Goal: Information Seeking & Learning: Find specific page/section

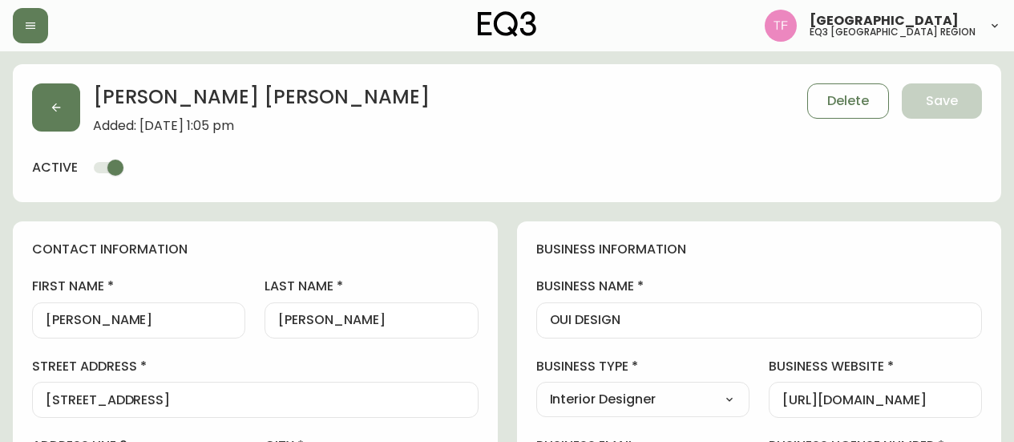
select select "QC"
select select "CA"
select select "CA_EN"
select select "Other"
select select "Interior Designer"
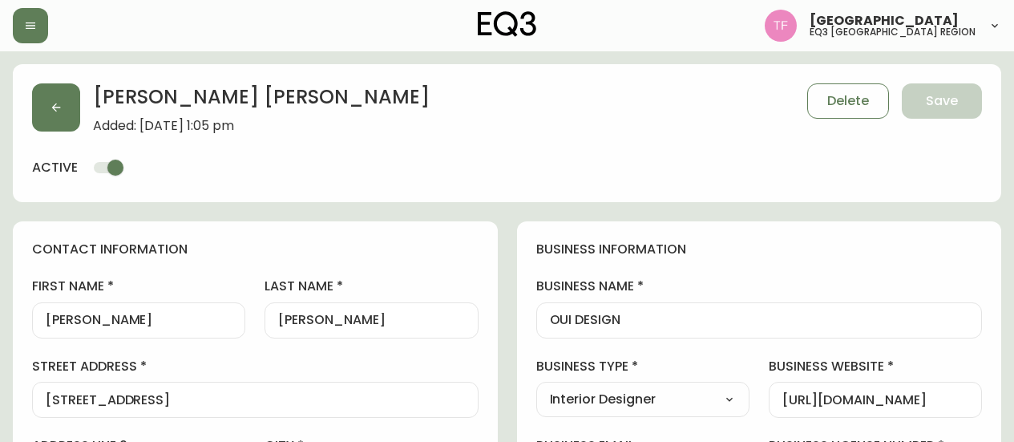
select select "cjw10z96t00cw6gs04aeyfqxf"
select select "false"
click at [42, 103] on button "button" at bounding box center [56, 107] width 48 height 48
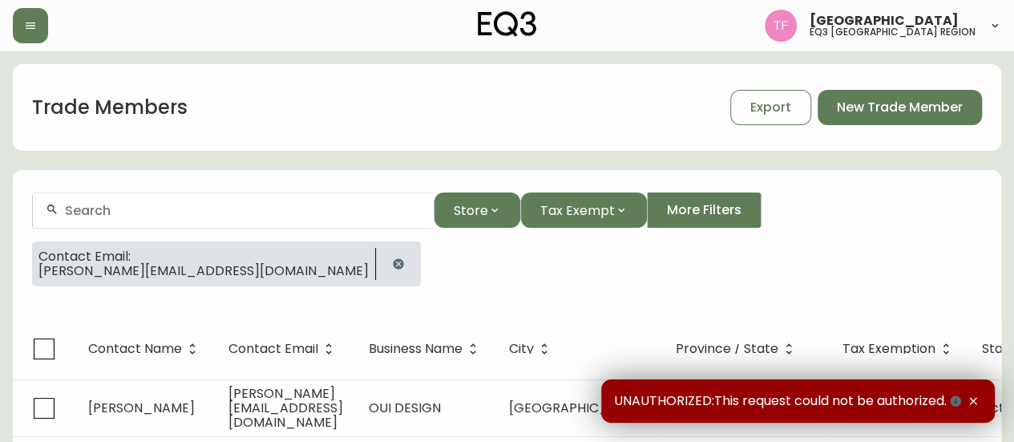
click at [393, 260] on icon "button" at bounding box center [398, 263] width 10 height 10
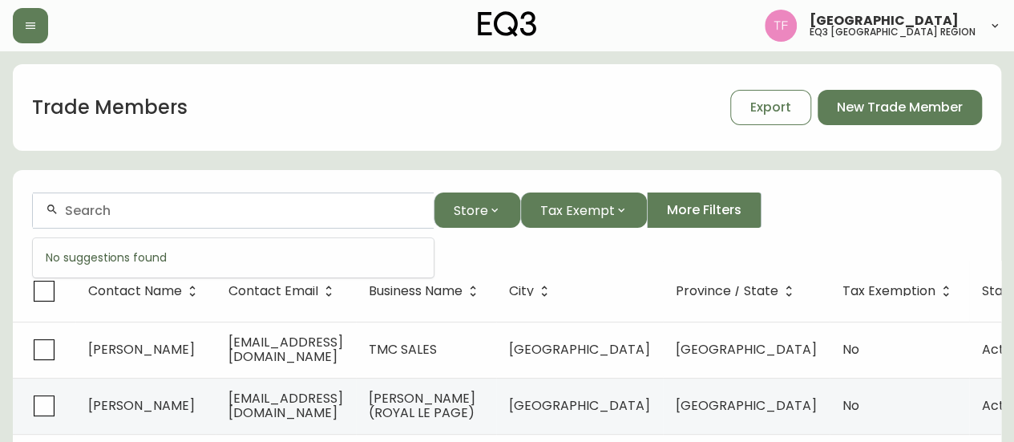
paste input "STUDIO MNML"
click at [197, 207] on input "STUDIO M" at bounding box center [243, 210] width 356 height 15
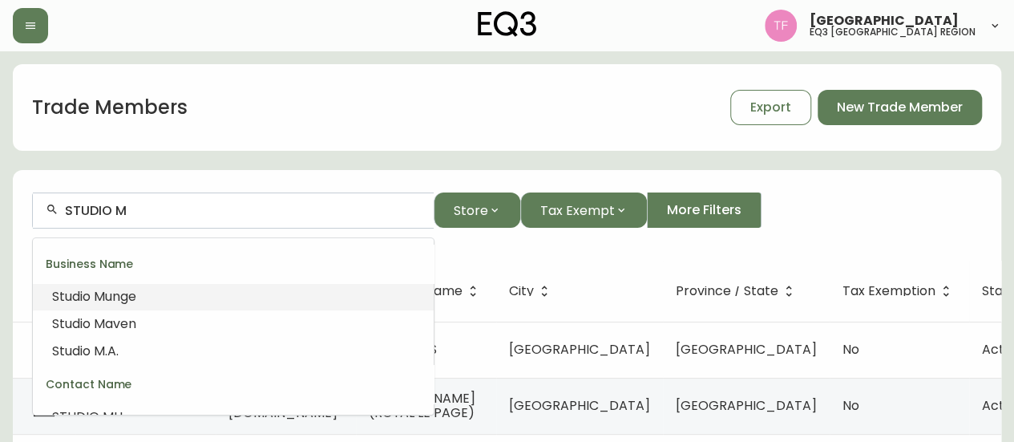
paste input "DASHWOOD DESIGN + PLANNIN"
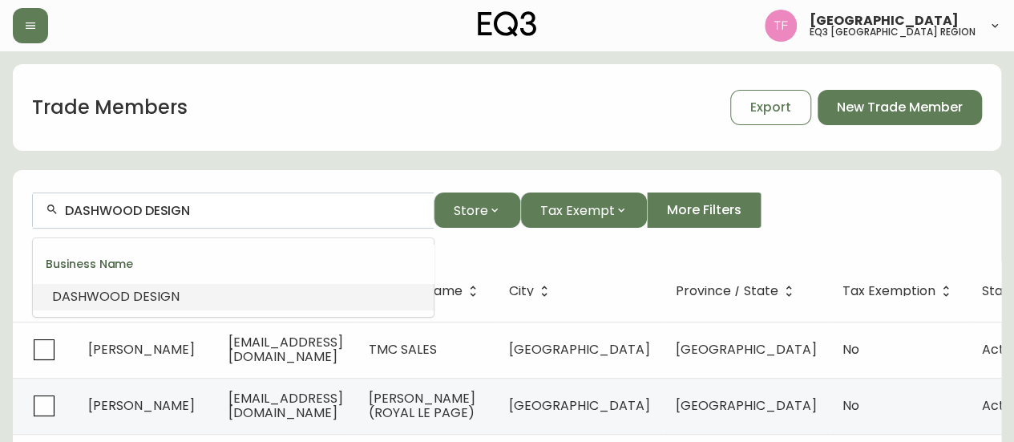
click at [188, 293] on li "DASHWOOD DESIGN" at bounding box center [233, 296] width 401 height 27
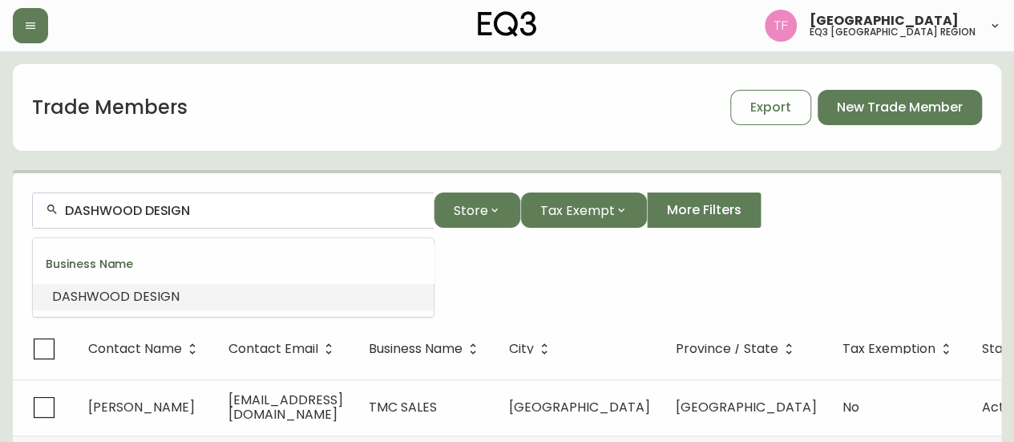
click at [216, 205] on input "DASHWOOD DESIGN" at bounding box center [243, 210] width 356 height 15
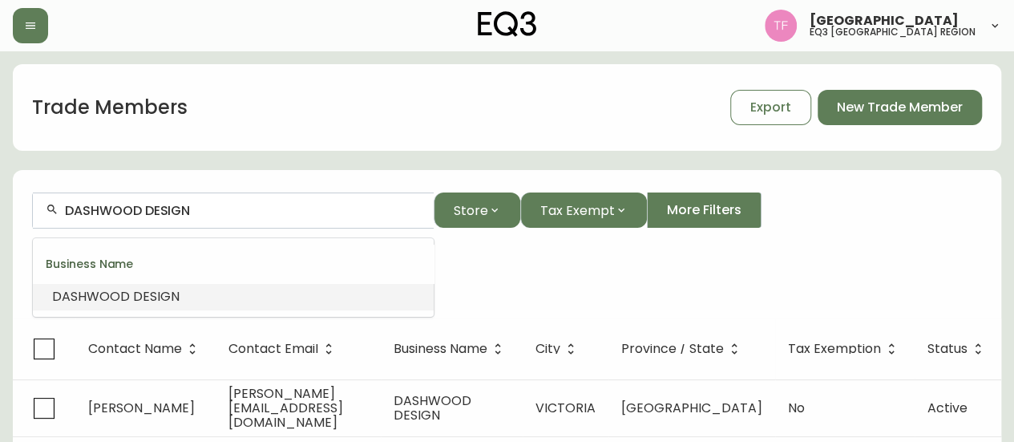
click at [216, 205] on input "DASHWOOD DESIGN" at bounding box center [243, 210] width 356 height 15
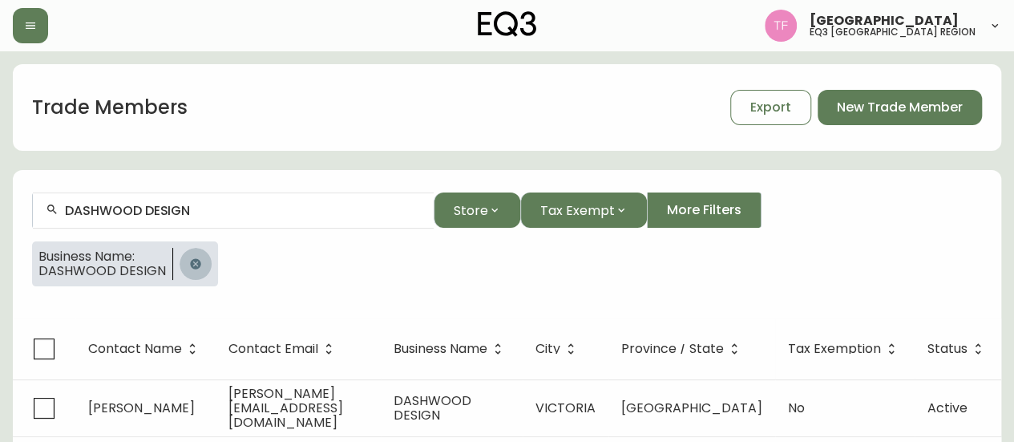
click at [200, 266] on button "button" at bounding box center [196, 264] width 32 height 32
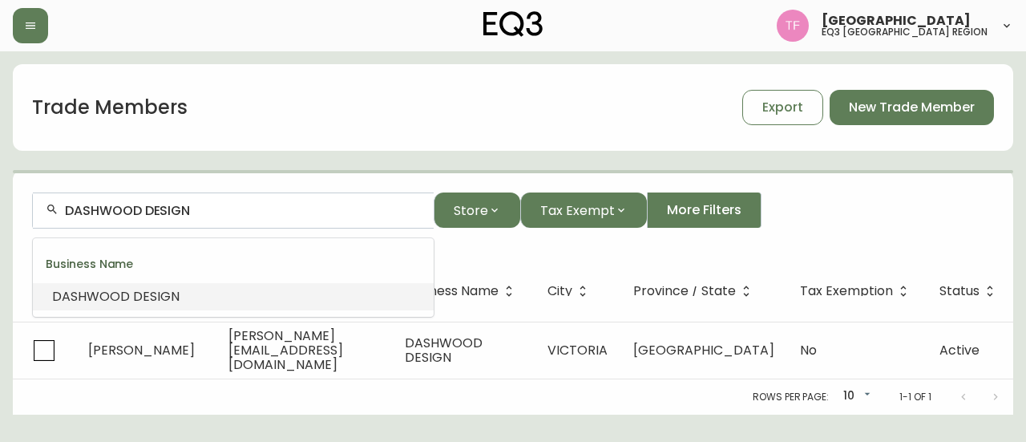
click at [212, 208] on input "DASHWOOD DESIGN" at bounding box center [243, 210] width 356 height 15
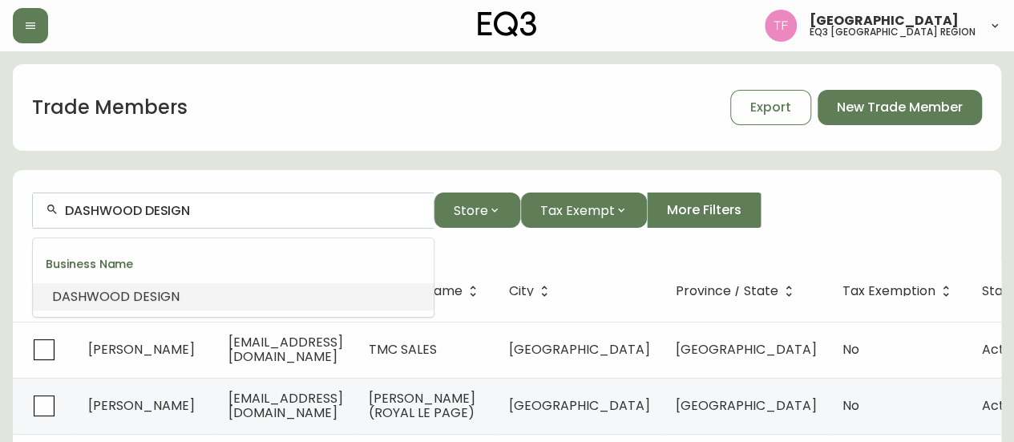
drag, startPoint x: 212, startPoint y: 208, endPoint x: 204, endPoint y: 208, distance: 8.1
click at [204, 208] on input "DASHWOOD DESIGN" at bounding box center [243, 210] width 356 height 15
paste input "WESTERN CRAFT CON LTD"
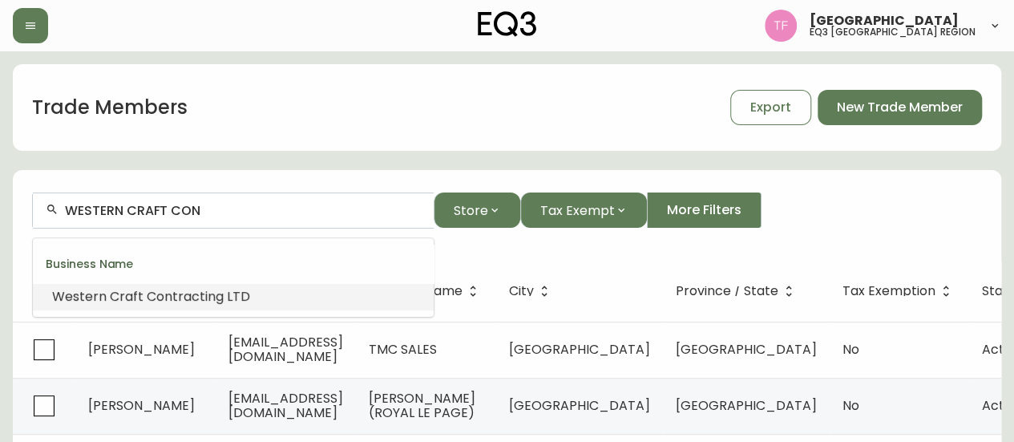
click at [201, 293] on span "tracting LTD" at bounding box center [211, 296] width 78 height 18
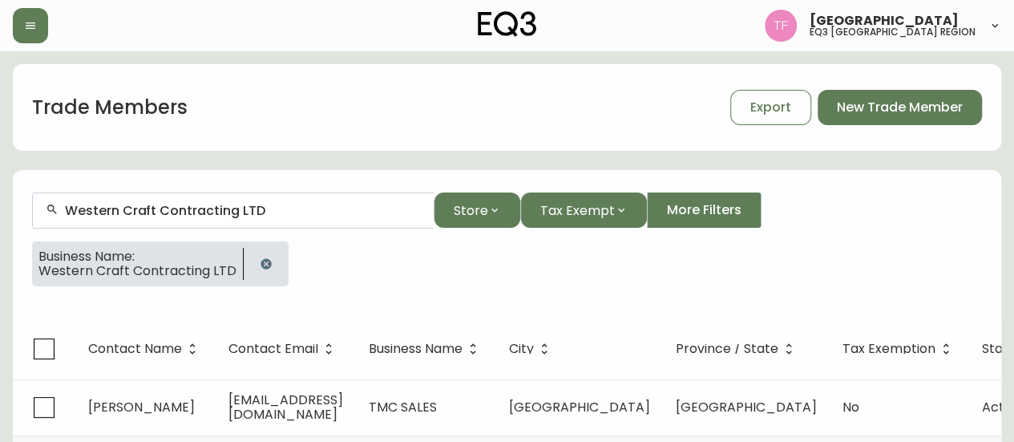
click at [216, 216] on input "Western Craft Contracting LTD" at bounding box center [243, 210] width 356 height 15
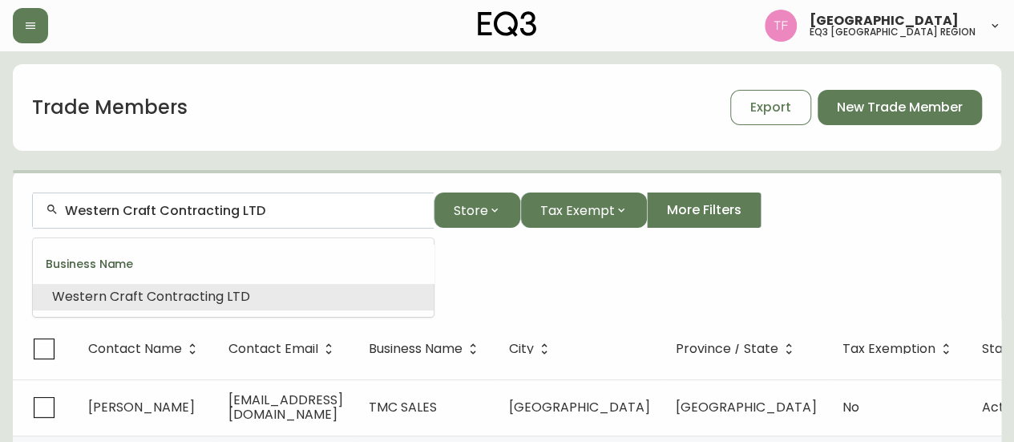
click at [216, 216] on input "Western Craft Contracting LTD" at bounding box center [243, 210] width 356 height 15
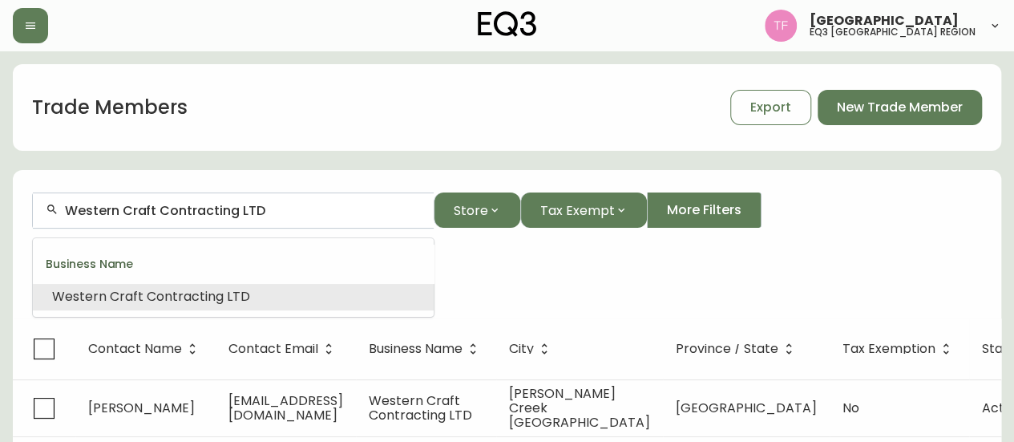
click at [216, 216] on input "Western Craft Contracting LTD" at bounding box center [243, 210] width 356 height 15
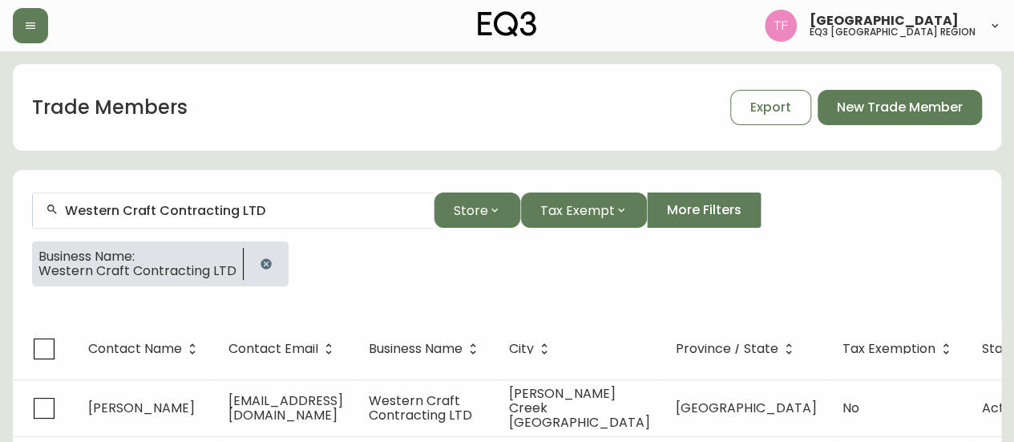
click at [260, 257] on icon "button" at bounding box center [266, 263] width 13 height 13
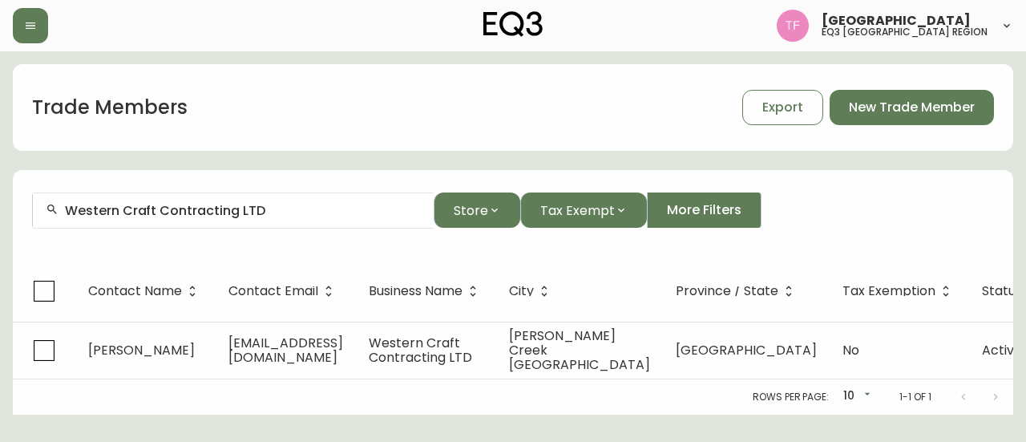
click at [272, 211] on input "Western Craft Contracting LTD" at bounding box center [243, 210] width 356 height 15
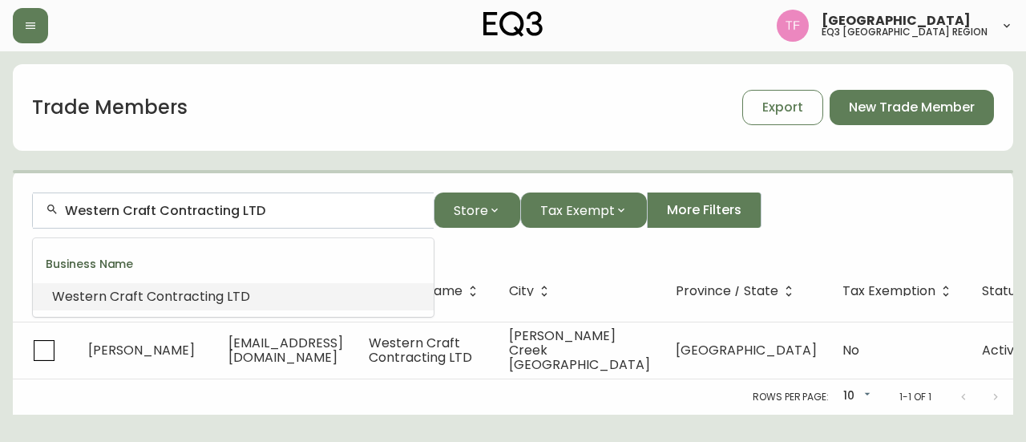
click at [272, 211] on input "Western Craft Contracting LTD" at bounding box center [243, 210] width 356 height 15
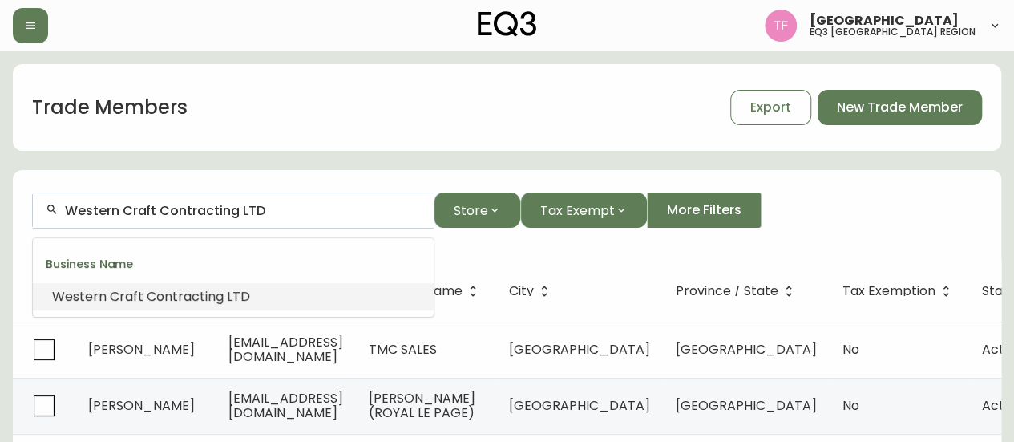
paste input "KAIA CREATIVE I"
click at [127, 290] on span "Creative" at bounding box center [109, 296] width 54 height 18
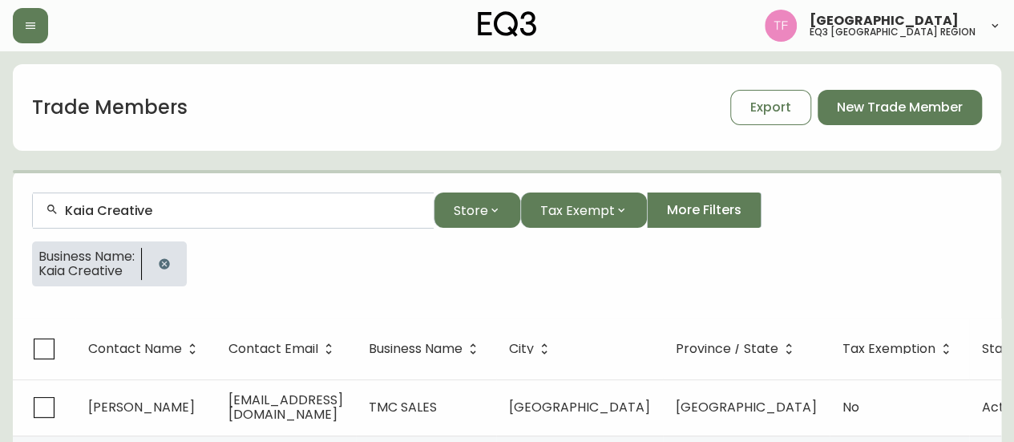
click at [176, 209] on input "Kaia Creative" at bounding box center [243, 210] width 356 height 15
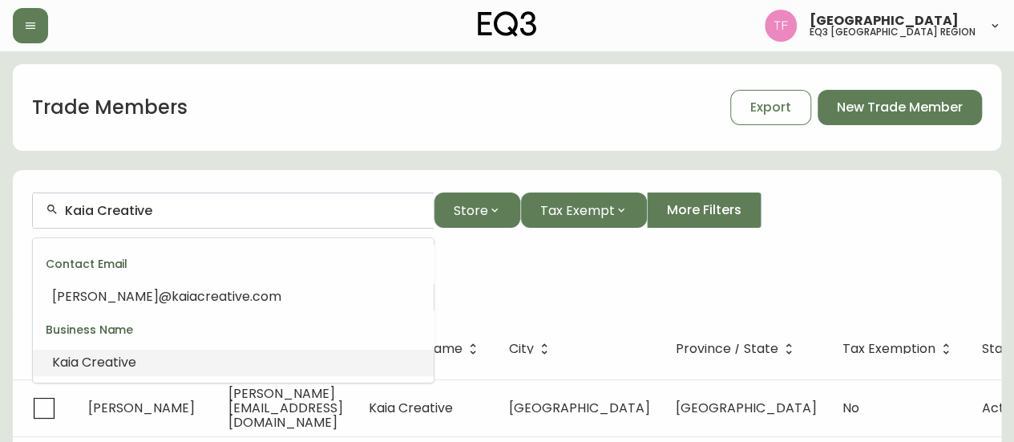
click at [176, 209] on input "Kaia Creative" at bounding box center [243, 210] width 356 height 15
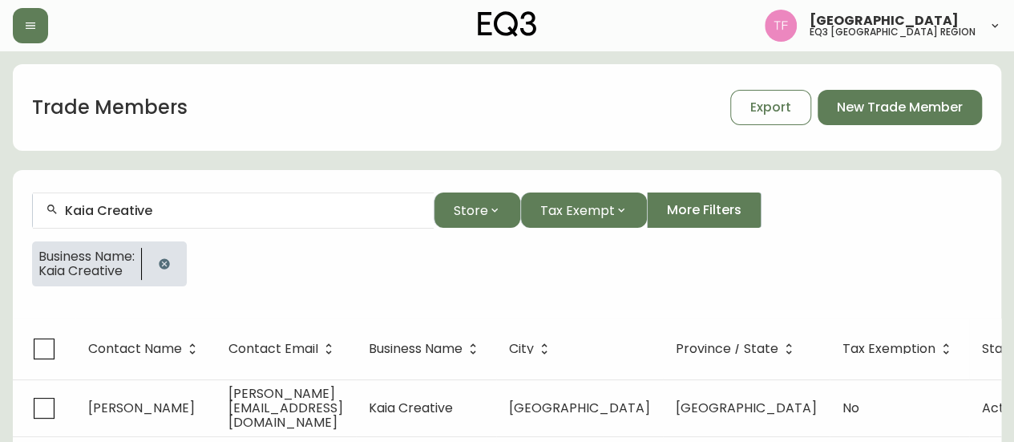
click at [189, 212] on input "Kaia Creative" at bounding box center [243, 210] width 356 height 15
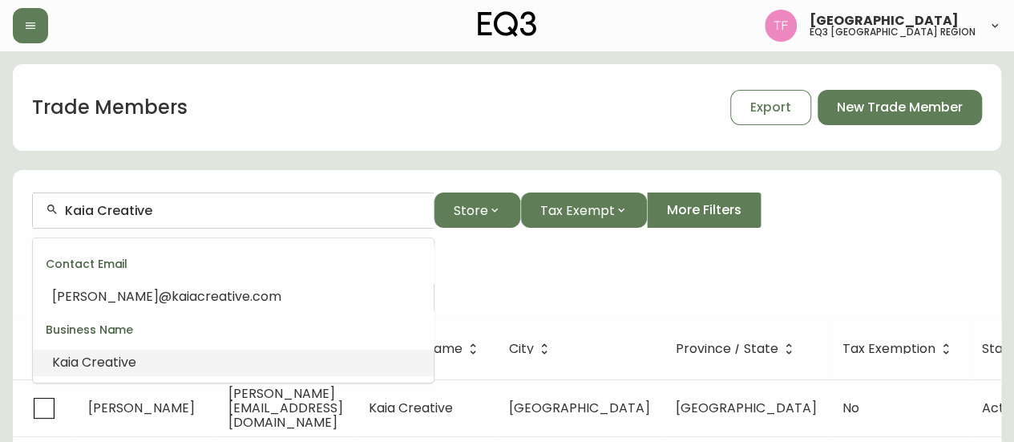
click at [189, 212] on input "Kaia Creative" at bounding box center [243, 210] width 356 height 15
paste input "[PERSON_NAME] PREC"
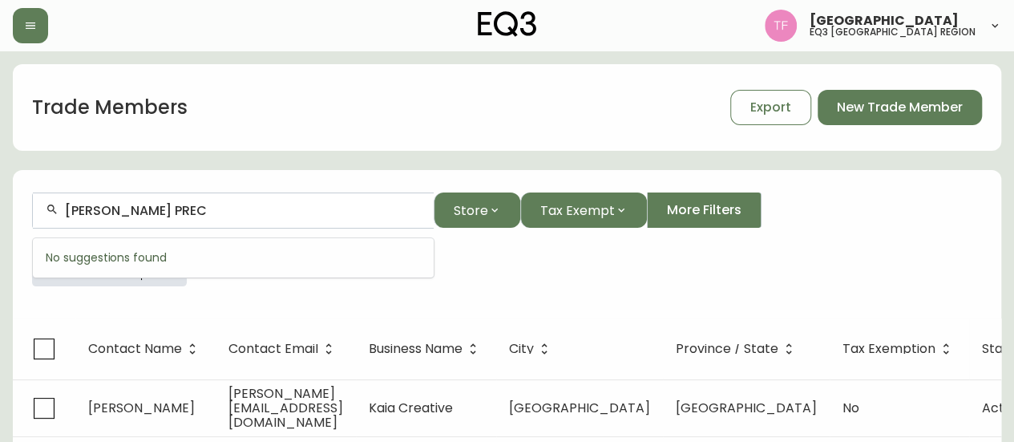
click at [231, 209] on input "[PERSON_NAME] PREC" at bounding box center [243, 210] width 356 height 15
click at [157, 314] on form "[PERSON_NAME] PREC Store Tax Exempt More Filters Business Name: [PERSON_NAME] C…" at bounding box center [507, 245] width 988 height 145
click at [187, 267] on div at bounding box center [164, 263] width 45 height 45
click at [180, 267] on button "button" at bounding box center [164, 264] width 32 height 32
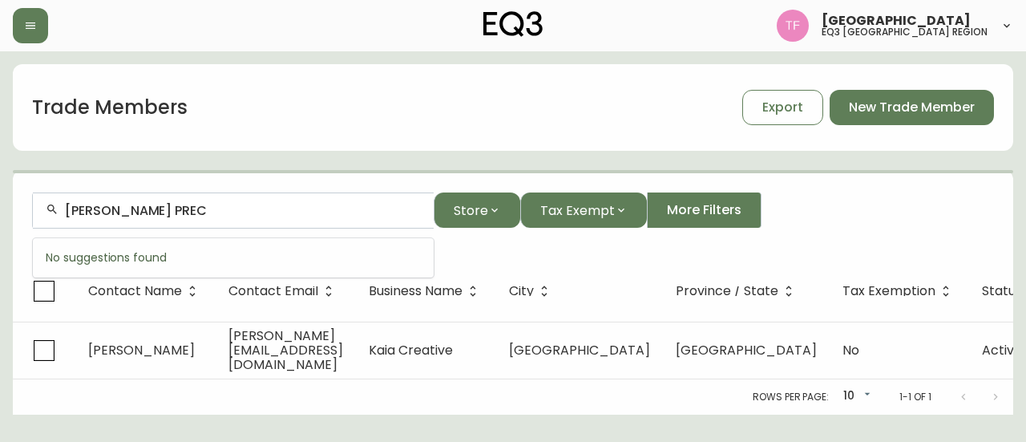
click at [239, 212] on input "[PERSON_NAME] PREC" at bounding box center [243, 210] width 356 height 15
click at [250, 212] on input "[PERSON_NAME] PREC" at bounding box center [243, 210] width 356 height 15
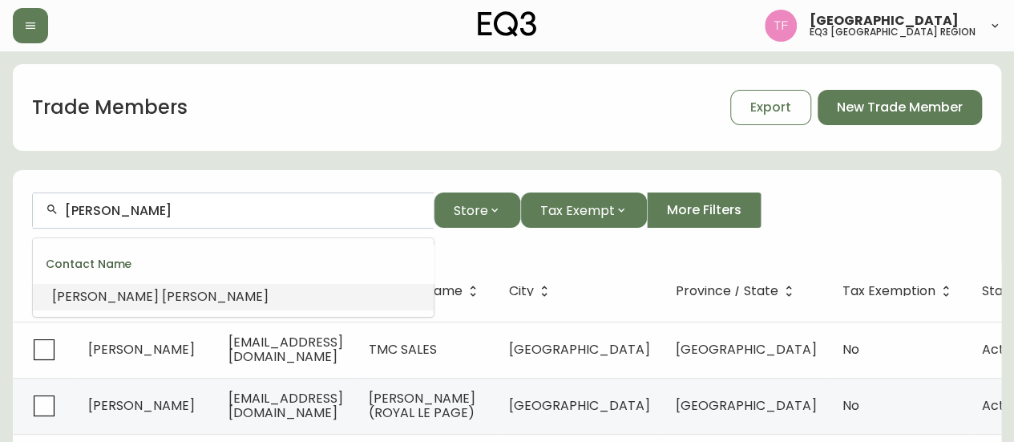
click at [164, 297] on li "[PERSON_NAME]" at bounding box center [233, 296] width 401 height 27
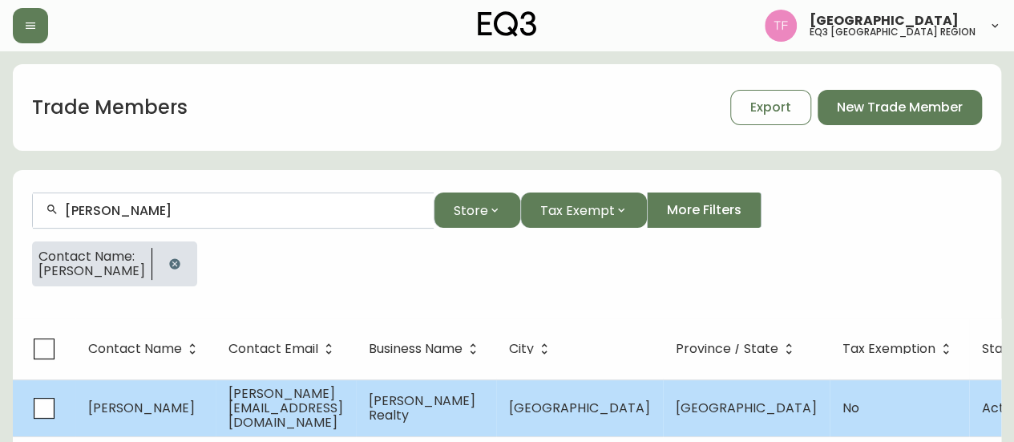
type input "[PERSON_NAME]"
click at [481, 394] on td "[PERSON_NAME] Realty" at bounding box center [426, 407] width 140 height 57
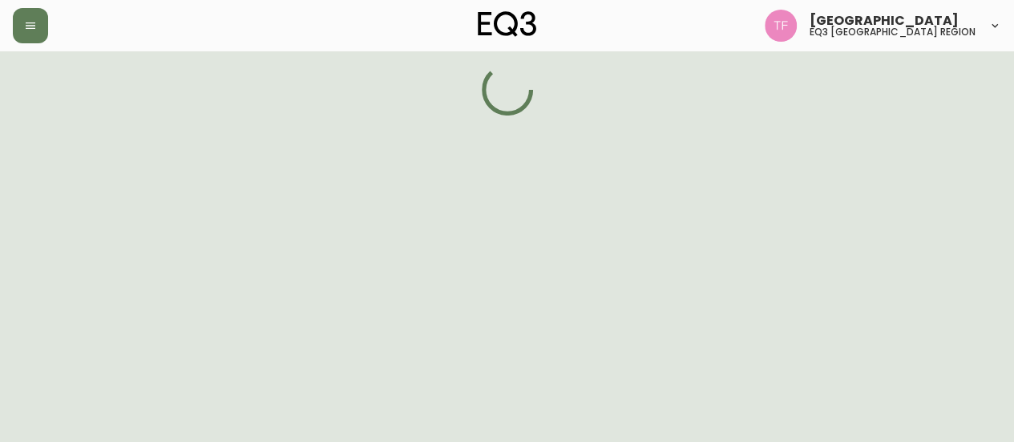
select select "BC"
select select "CA"
select select "CA_EN"
select select "Other"
select select "Real Estate Agent"
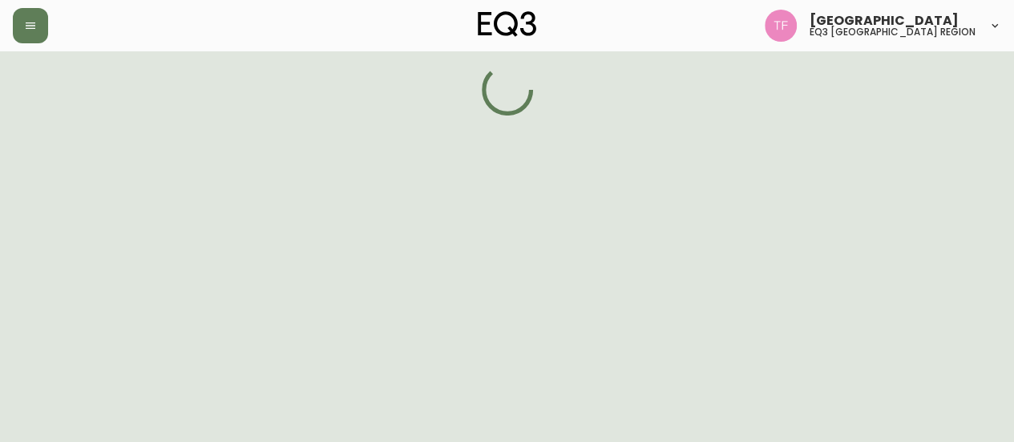
select select "cjw10z96p001r6gs00juufhhe"
select select "false"
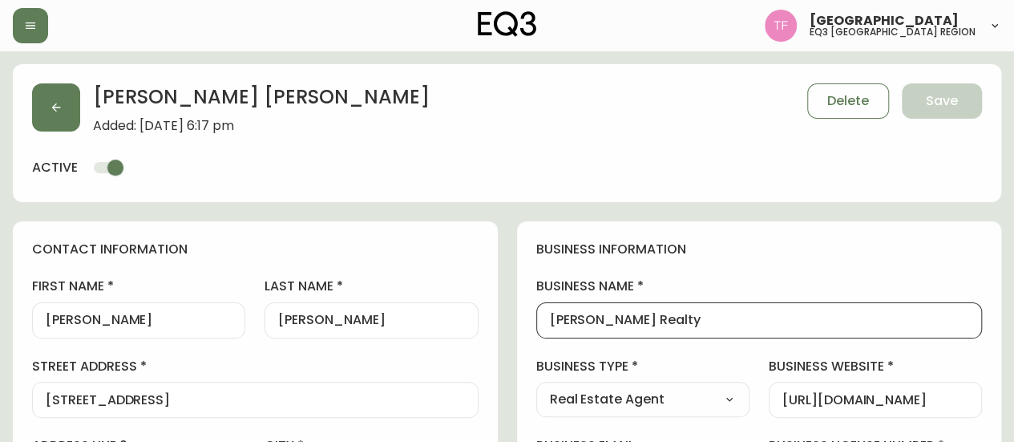
drag, startPoint x: 674, startPoint y: 323, endPoint x: 683, endPoint y: 324, distance: 8.9
click at [674, 325] on input "[PERSON_NAME] Realty" at bounding box center [759, 320] width 419 height 15
drag, startPoint x: 694, startPoint y: 321, endPoint x: 496, endPoint y: 321, distance: 197.9
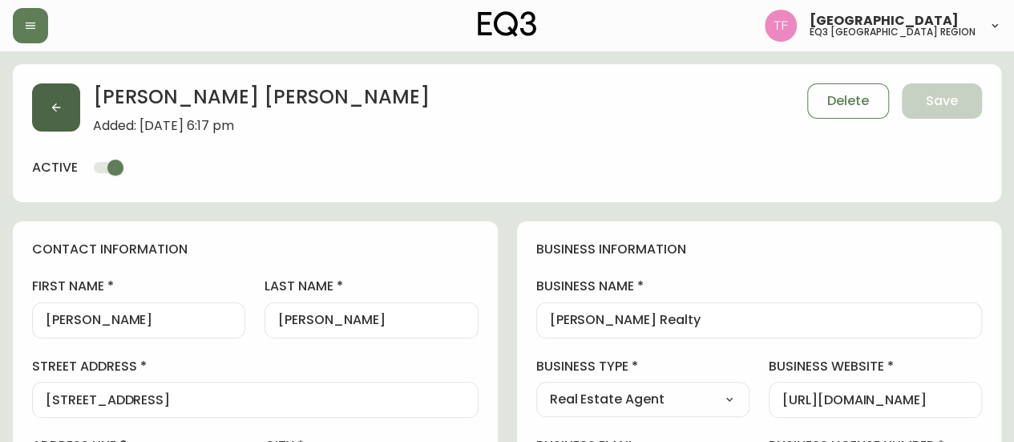
click at [67, 115] on button "button" at bounding box center [56, 107] width 48 height 48
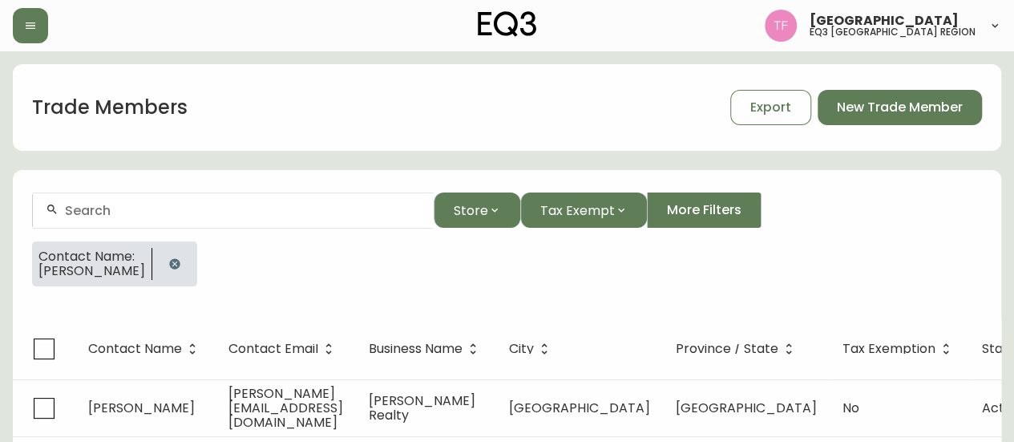
click at [169, 260] on icon "button" at bounding box center [174, 263] width 10 height 10
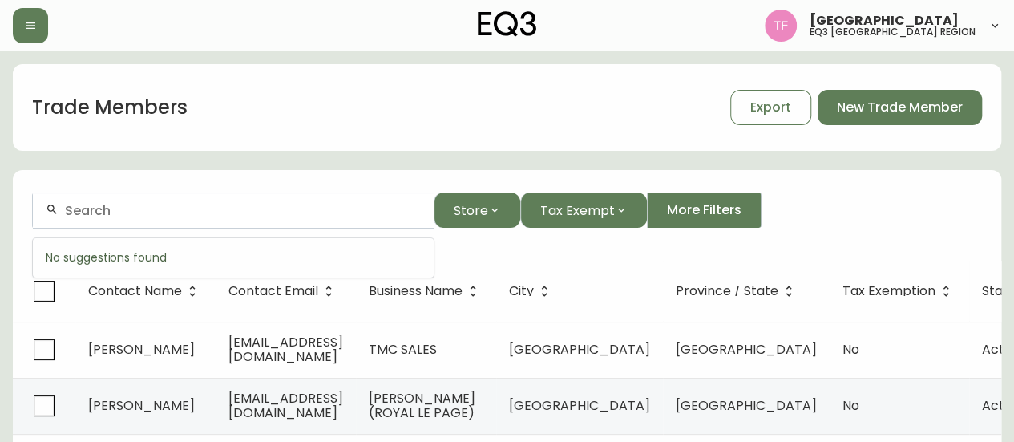
paste input "FORM COLLECTIVE"
click at [196, 208] on input "FORM COLLECTIVE" at bounding box center [243, 210] width 356 height 15
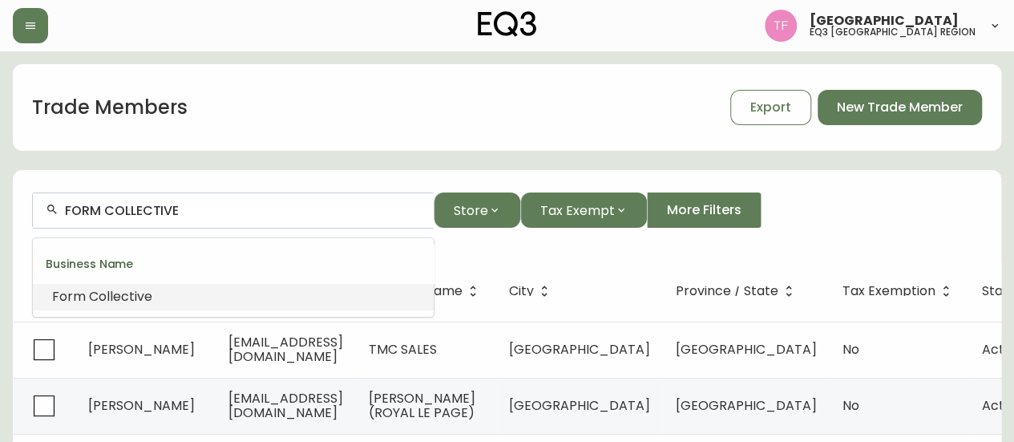
paste input "HOME INGREDIENTS"
click at [297, 204] on input "HOME INGREDIENTS" at bounding box center [243, 210] width 356 height 15
drag, startPoint x: 243, startPoint y: 219, endPoint x: 172, endPoint y: 211, distance: 71.0
paste input "BOSA DEVELOPMENT"
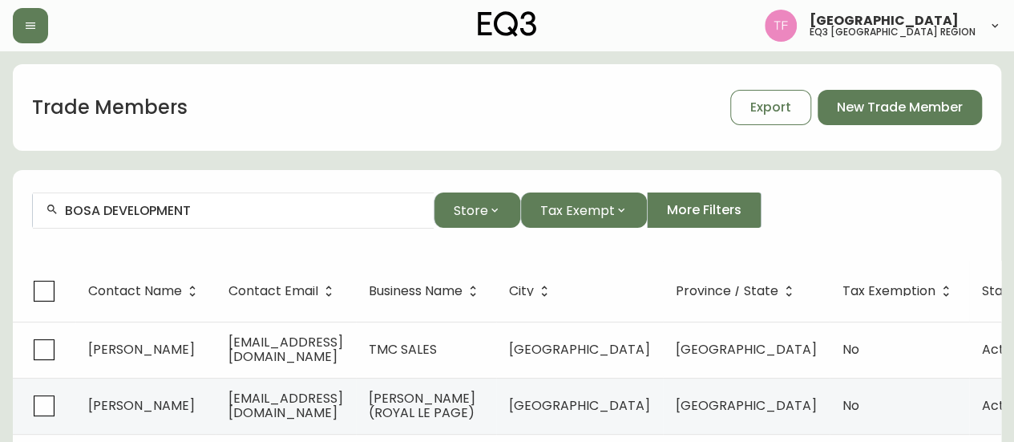
click at [236, 207] on input "BOSA DEVELOPMENT" at bounding box center [243, 210] width 356 height 15
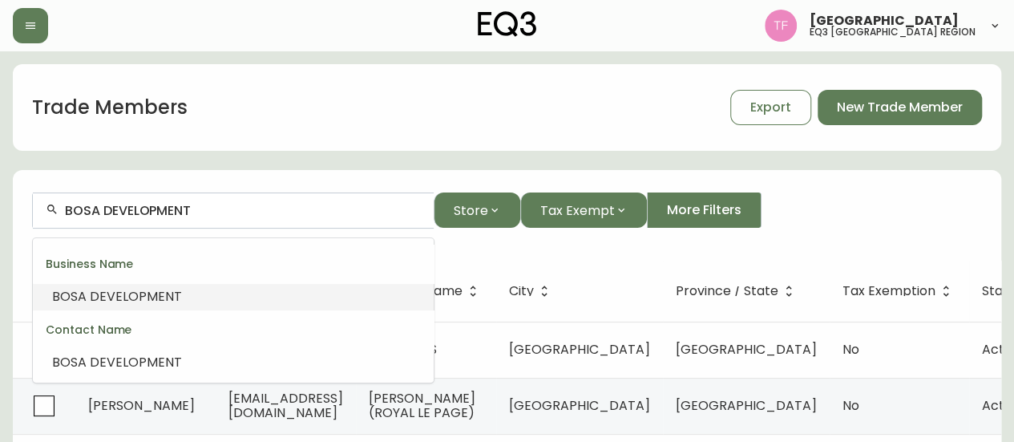
click at [961, 143] on div "Trade Members Export New Trade Member" at bounding box center [507, 107] width 988 height 87
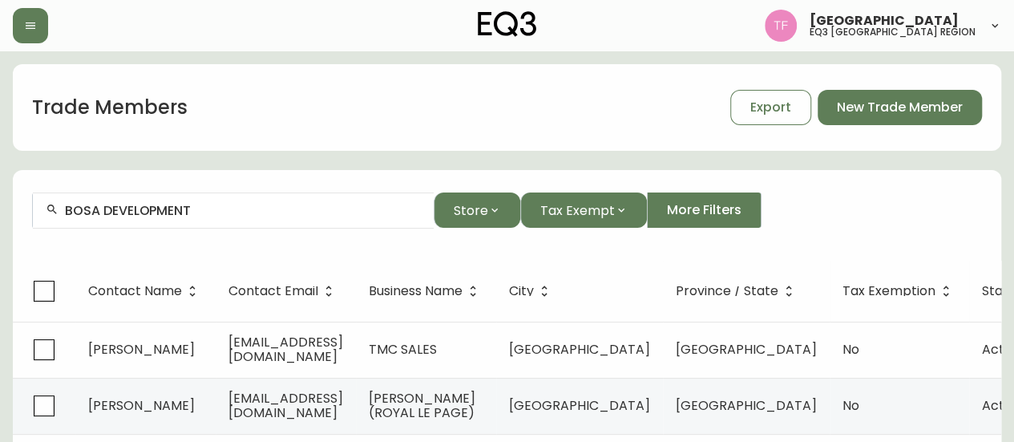
click at [208, 208] on input "BOSA DEVELOPMENT" at bounding box center [243, 210] width 356 height 15
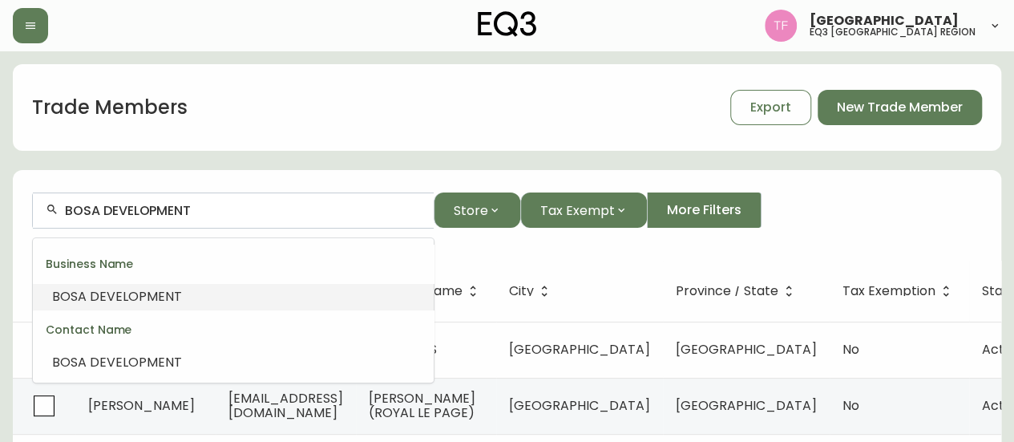
paste input "CONCORD PACIFIC"
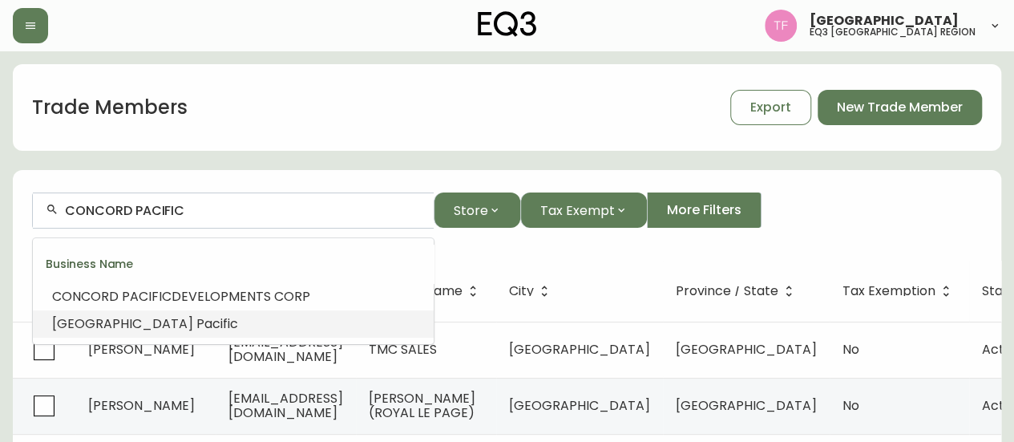
click at [216, 317] on li "Concord Pacific" at bounding box center [233, 323] width 401 height 27
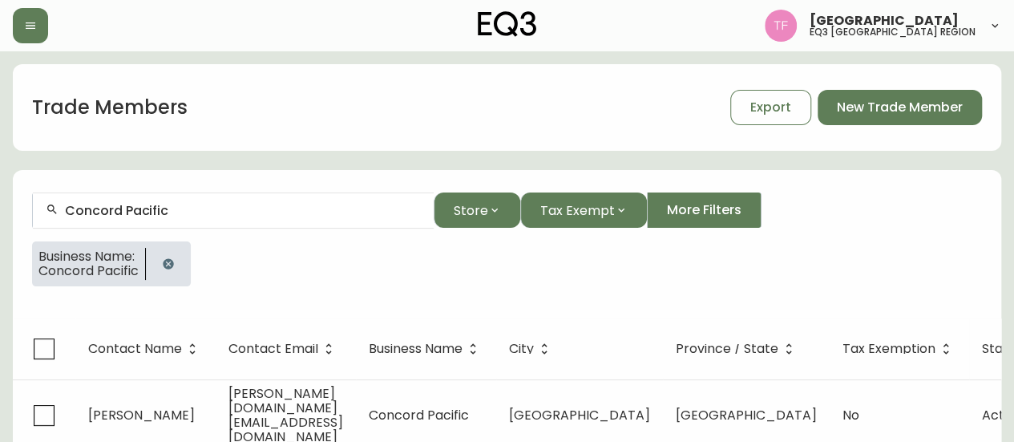
click at [152, 259] on div at bounding box center [168, 263] width 45 height 45
click at [180, 255] on button "button" at bounding box center [168, 264] width 32 height 32
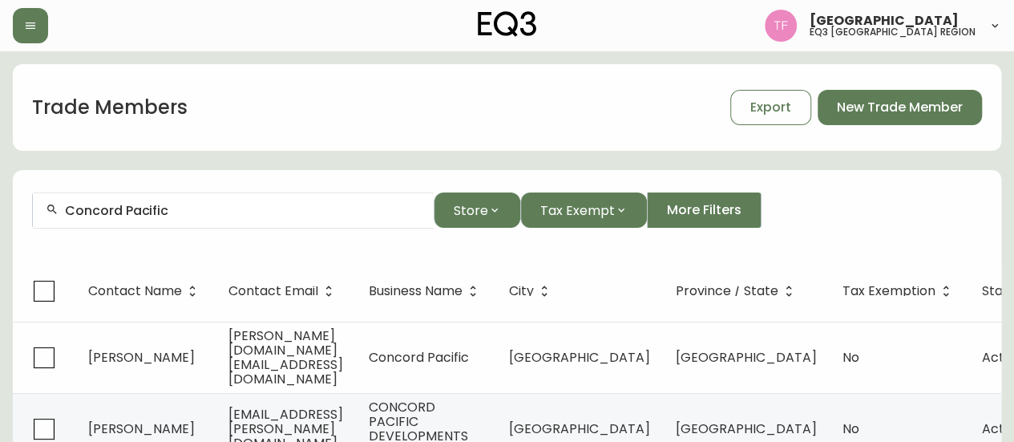
click at [206, 223] on div "Concord Pacific" at bounding box center [233, 210] width 401 height 36
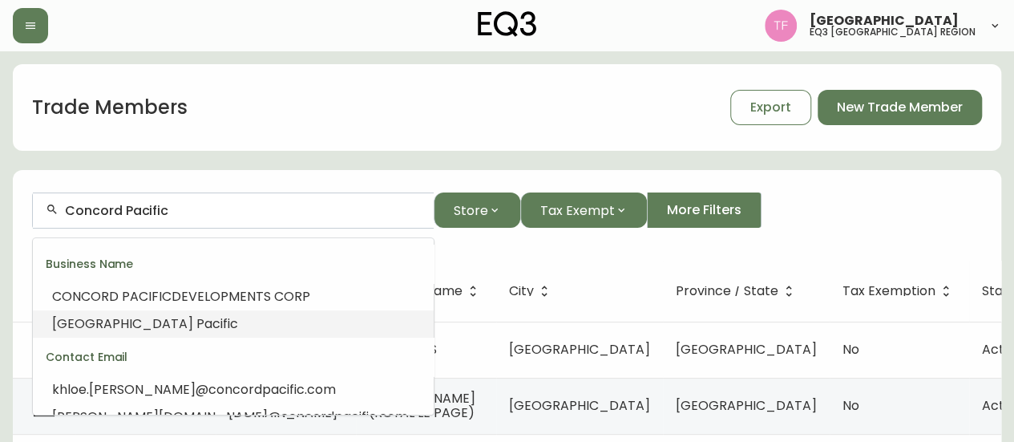
paste input "Mosaic Ave Developments L"
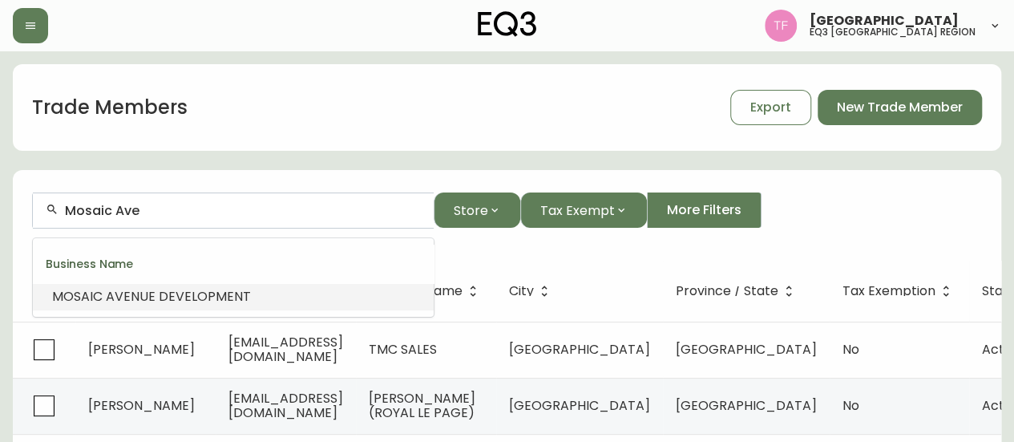
click at [227, 308] on li "MOSAIC AVE NUE DEVELOPMENT" at bounding box center [233, 296] width 401 height 27
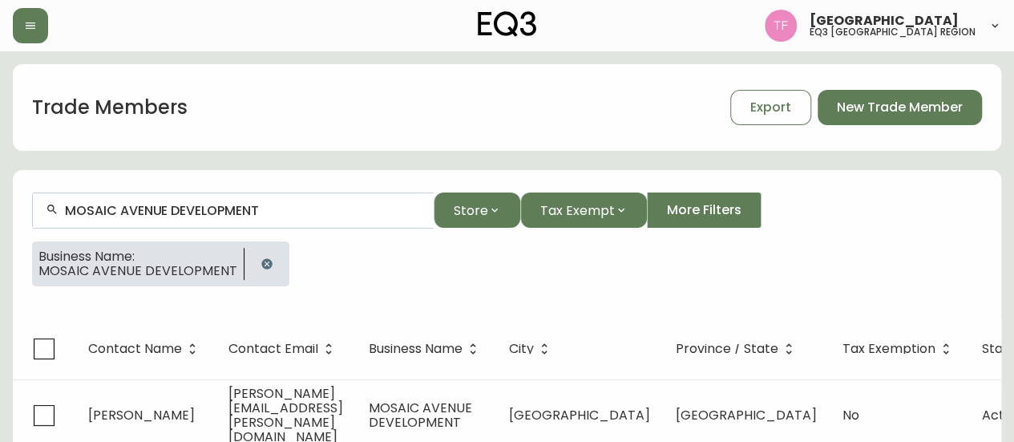
click at [228, 213] on input "MOSAIC AVENUE DEVELOPMENT" at bounding box center [243, 210] width 356 height 15
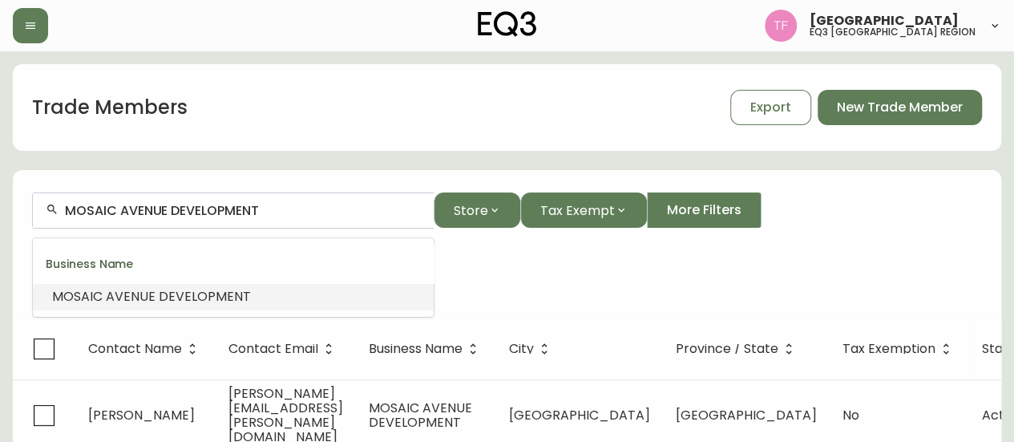
click at [228, 213] on input "MOSAIC AVENUE DEVELOPMENT" at bounding box center [243, 210] width 356 height 15
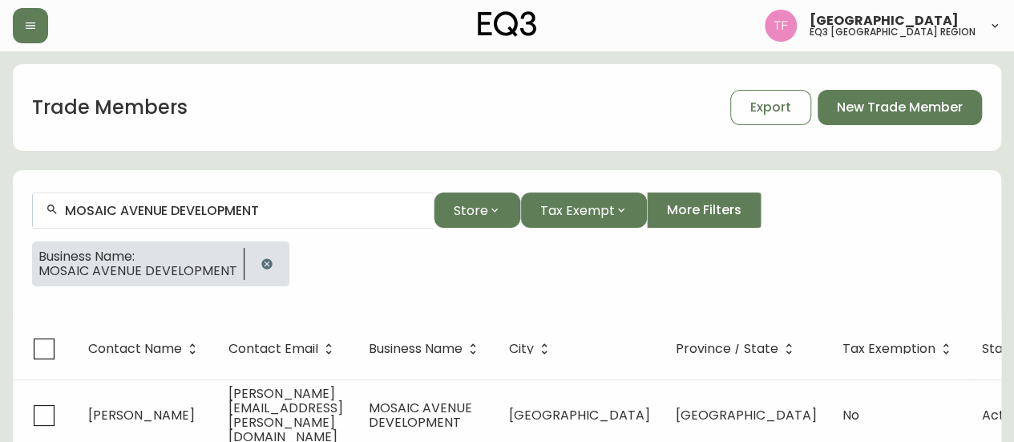
drag, startPoint x: 256, startPoint y: 261, endPoint x: 263, endPoint y: 232, distance: 30.3
click at [261, 261] on icon "button" at bounding box center [266, 263] width 10 height 10
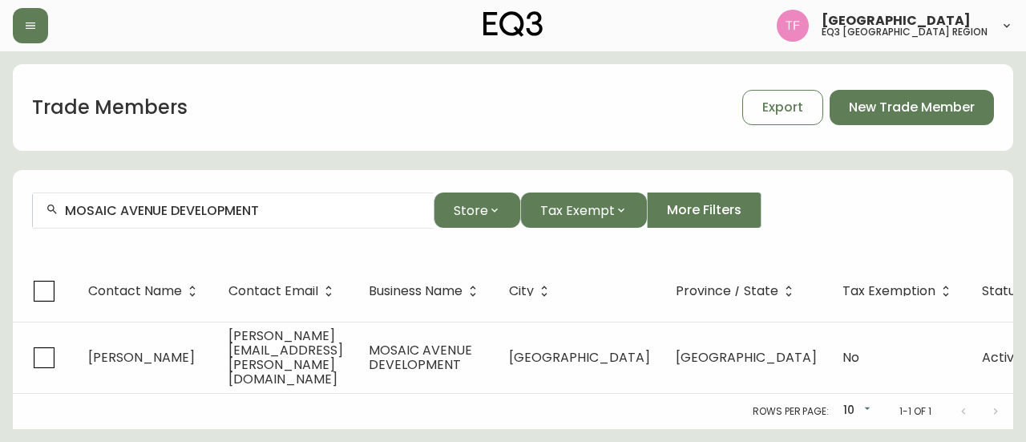
click at [274, 208] on input "MOSAIC AVENUE DEVELOPMENT" at bounding box center [243, 210] width 356 height 15
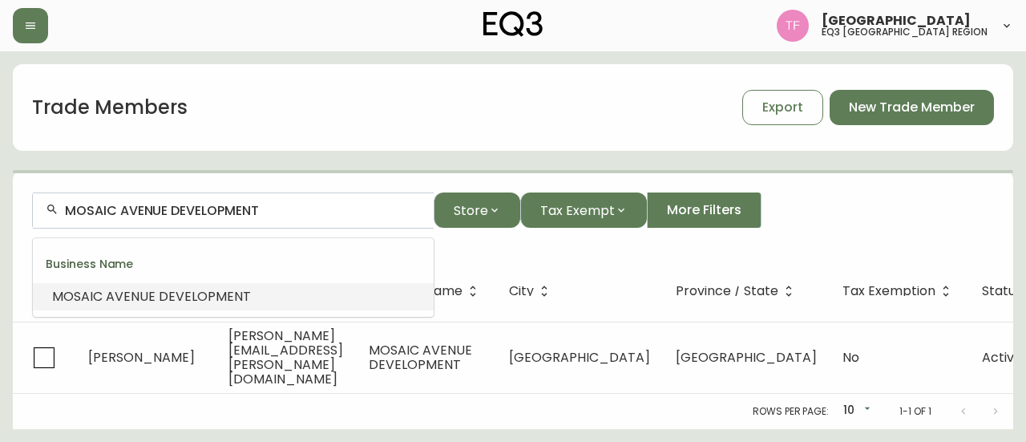
click at [274, 208] on input "MOSAIC AVENUE DEVELOPMENT" at bounding box center [243, 210] width 356 height 15
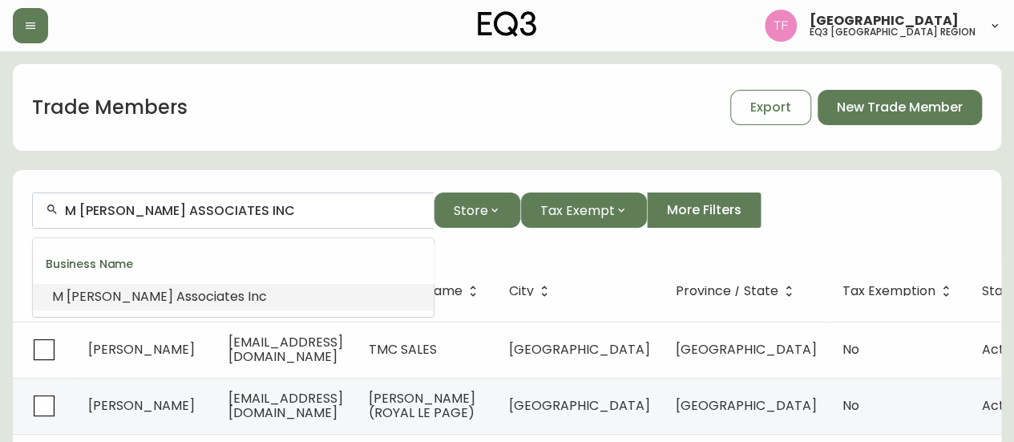
click at [252, 209] on input "M [PERSON_NAME] ASSOCIATES INC" at bounding box center [243, 210] width 356 height 15
paste input "Quintessential Living Inc"
click at [184, 292] on li "Quintessential Living" at bounding box center [233, 296] width 401 height 27
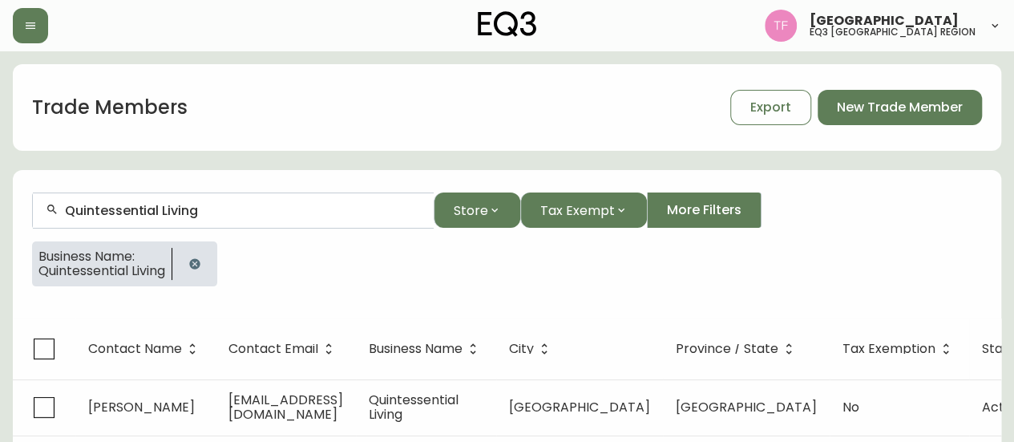
click at [210, 209] on input "Quintessential Living" at bounding box center [243, 210] width 356 height 15
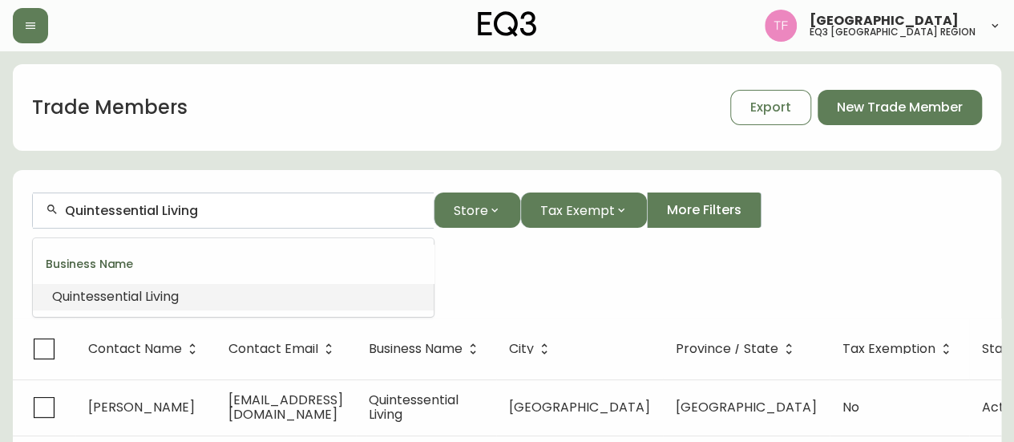
click at [210, 209] on input "Quintessential Living" at bounding box center [243, 210] width 356 height 15
paste input "[PERSON_NAME] DESIGN"
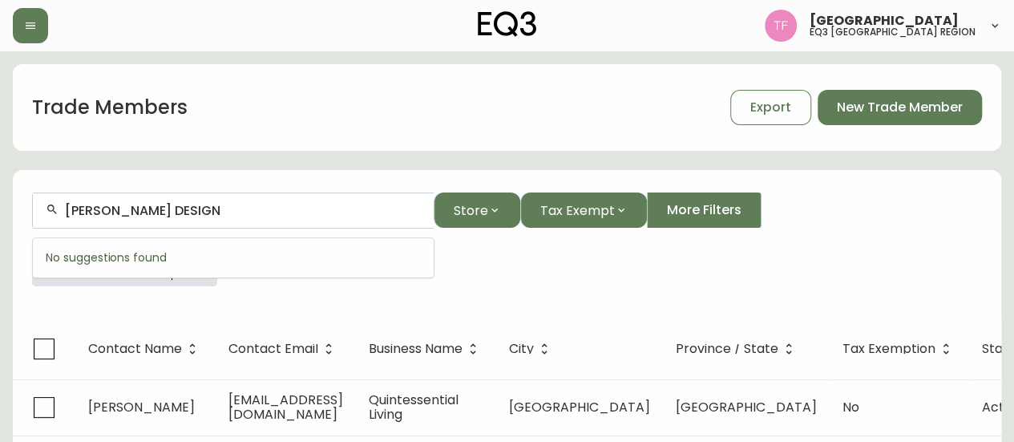
click at [224, 284] on div "Business Name: Quintessential Living" at bounding box center [507, 270] width 950 height 58
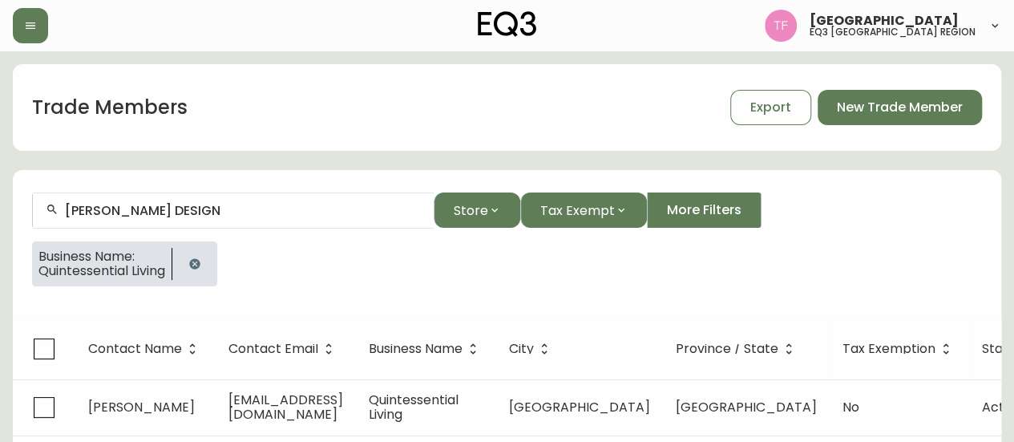
click at [210, 270] on button "button" at bounding box center [195, 264] width 32 height 32
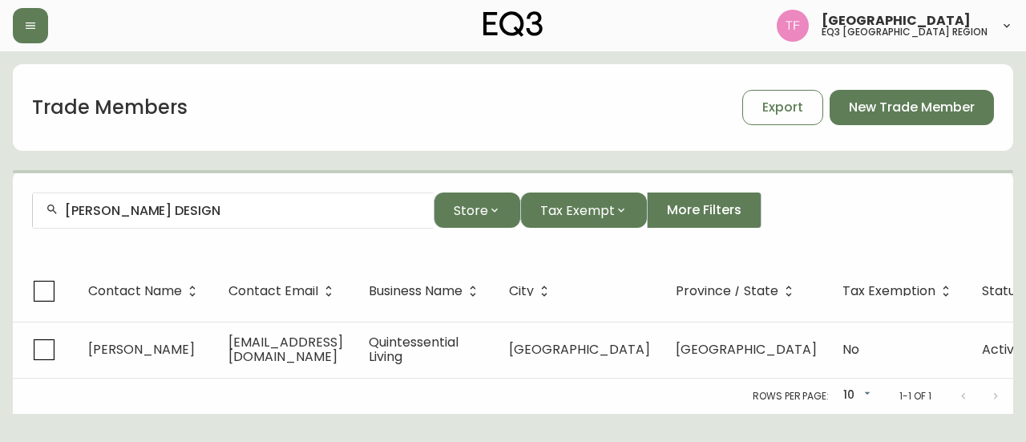
click at [244, 220] on div "[PERSON_NAME] DESIGN" at bounding box center [233, 210] width 401 height 36
click at [264, 208] on input "[PERSON_NAME] DESIGN" at bounding box center [243, 210] width 356 height 15
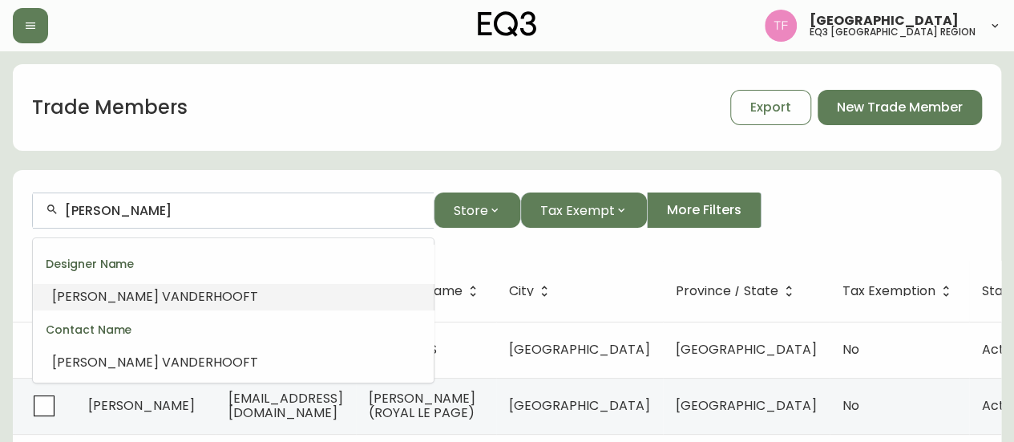
click at [237, 212] on input "[PERSON_NAME]" at bounding box center [243, 210] width 356 height 15
paste input "FERRARI DESIG"
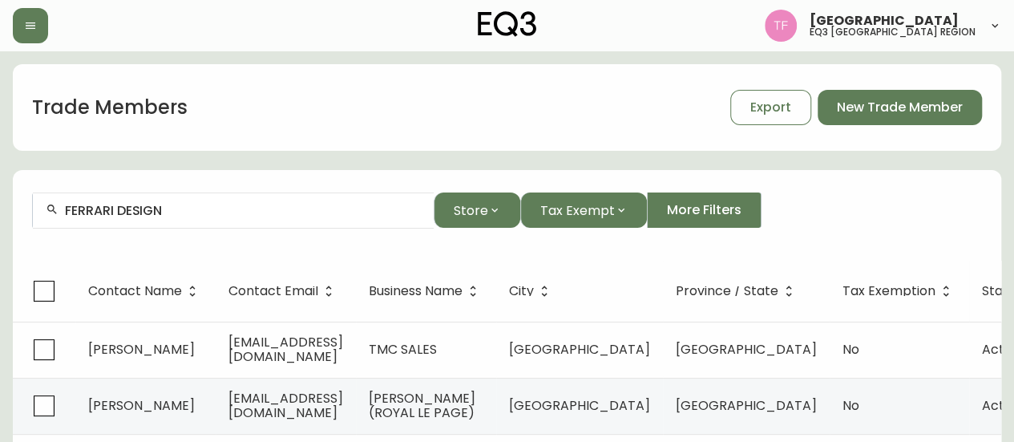
click at [139, 209] on input "FERRARI DESIGN" at bounding box center [243, 210] width 356 height 15
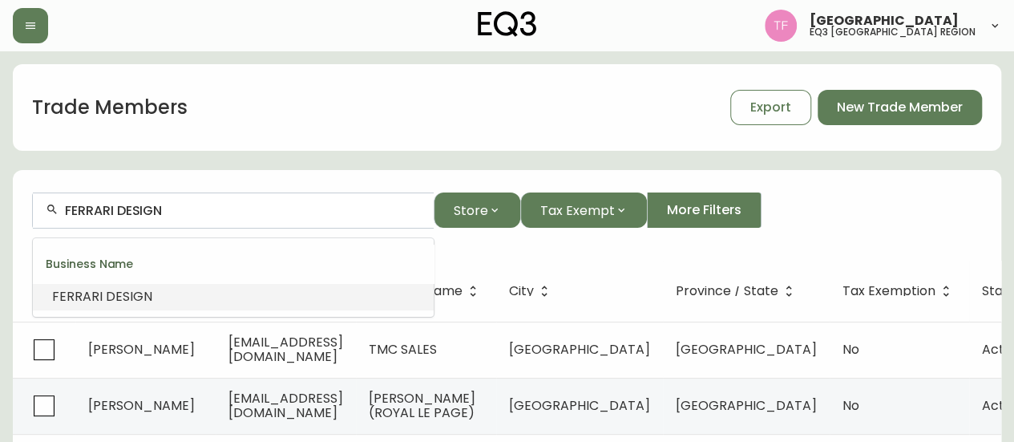
paste input "Ledingham [PERSON_NAME] Buil"
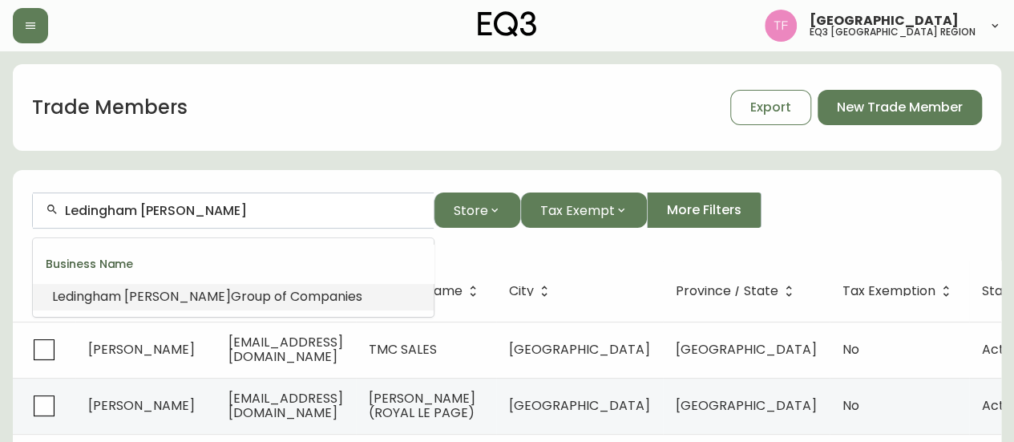
click at [231, 297] on span "Group of Companies" at bounding box center [296, 296] width 131 height 18
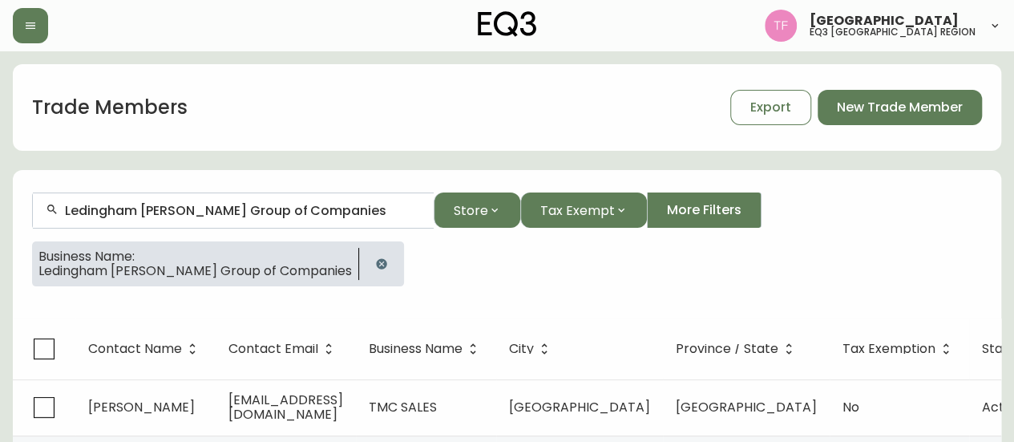
click at [242, 204] on input "Ledingham [PERSON_NAME] Group of Companies" at bounding box center [243, 210] width 356 height 15
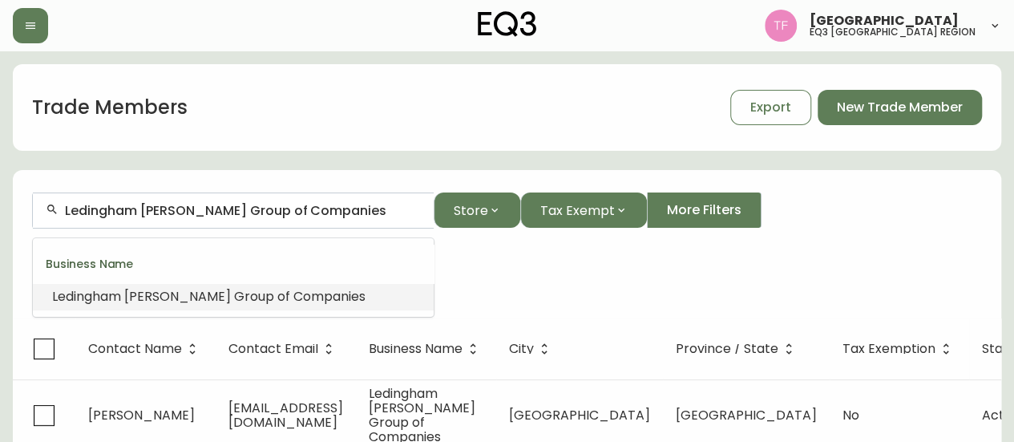
click at [242, 204] on input "Ledingham [PERSON_NAME] Group of Companies" at bounding box center [243, 210] width 356 height 15
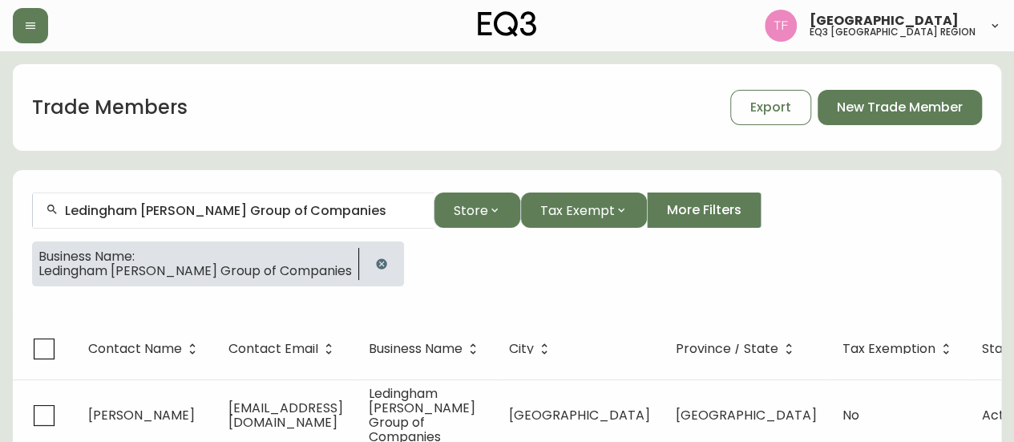
click at [375, 262] on icon "button" at bounding box center [381, 263] width 13 height 13
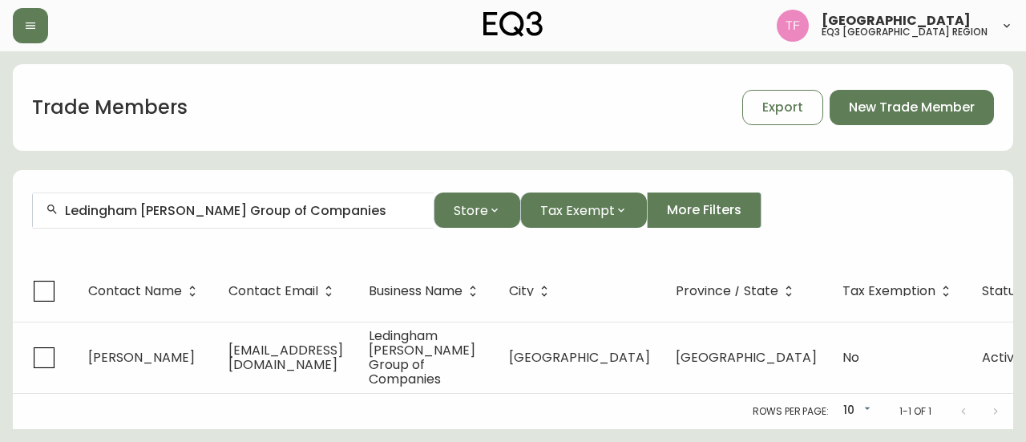
click at [311, 212] on input "Ledingham [PERSON_NAME] Group of Companies" at bounding box center [243, 210] width 356 height 15
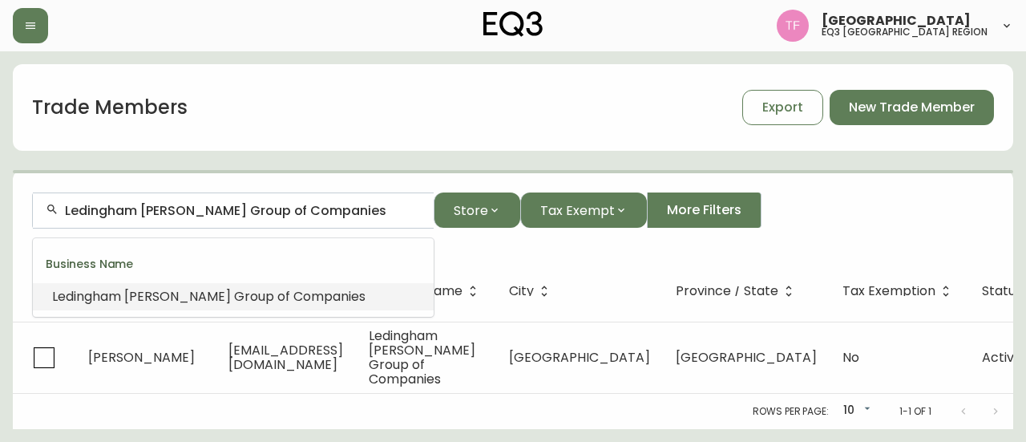
click at [311, 212] on input "Ledingham [PERSON_NAME] Group of Companies" at bounding box center [243, 210] width 356 height 15
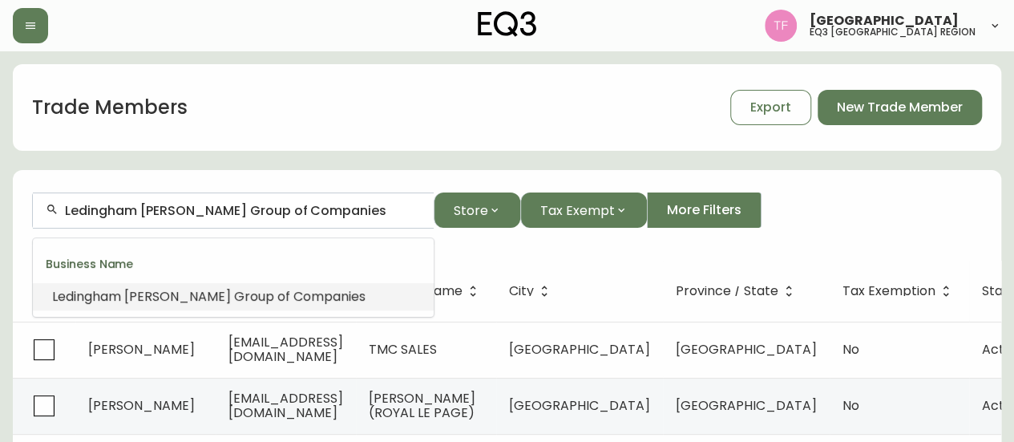
click at [311, 212] on input "Ledingham [PERSON_NAME] Group of Companies" at bounding box center [243, 210] width 356 height 15
paste input "PEACH INTERIOR DESIGN"
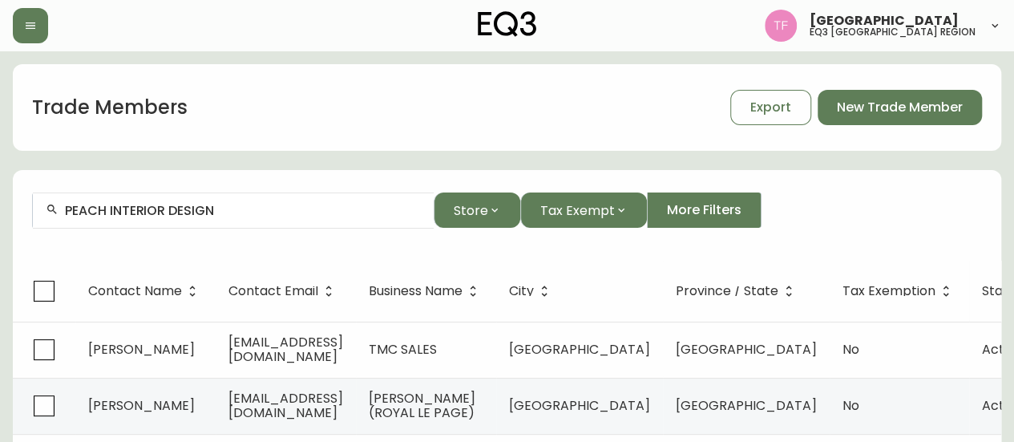
click at [250, 216] on input "PEACH INTERIOR DESIGN" at bounding box center [243, 210] width 356 height 15
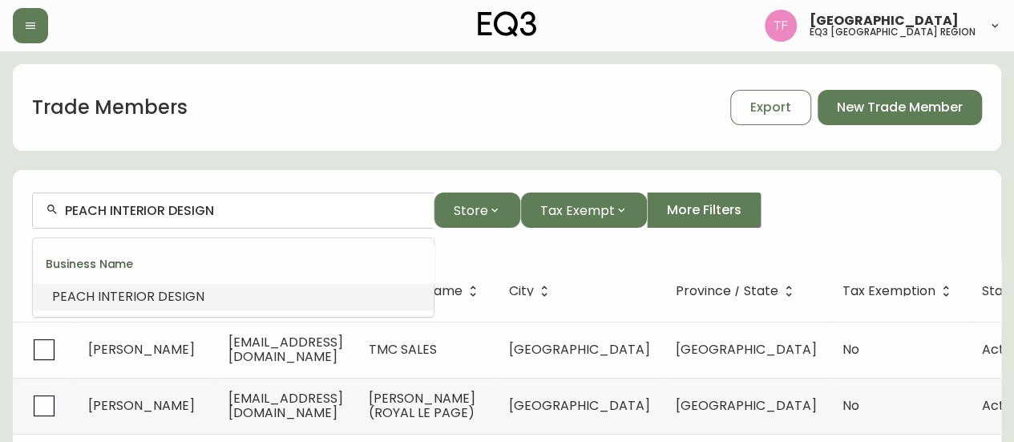
paste input "HB"
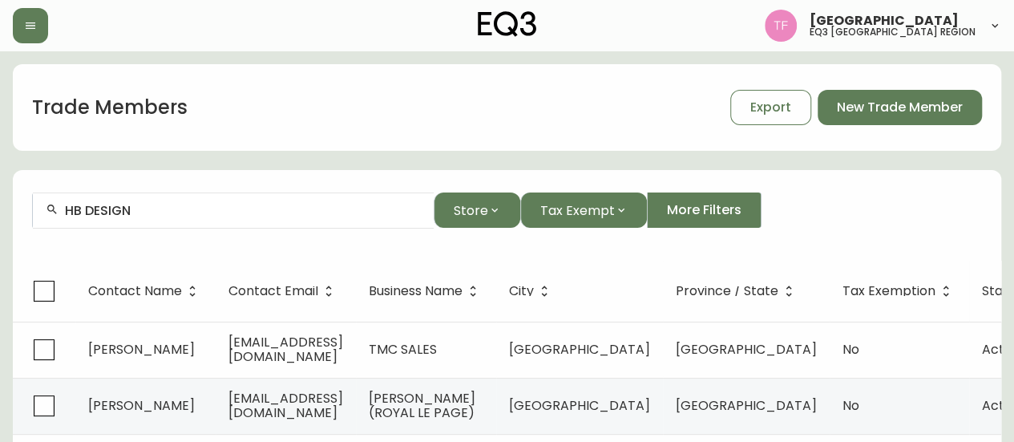
click at [180, 206] on input "HB DESIGN" at bounding box center [243, 210] width 356 height 15
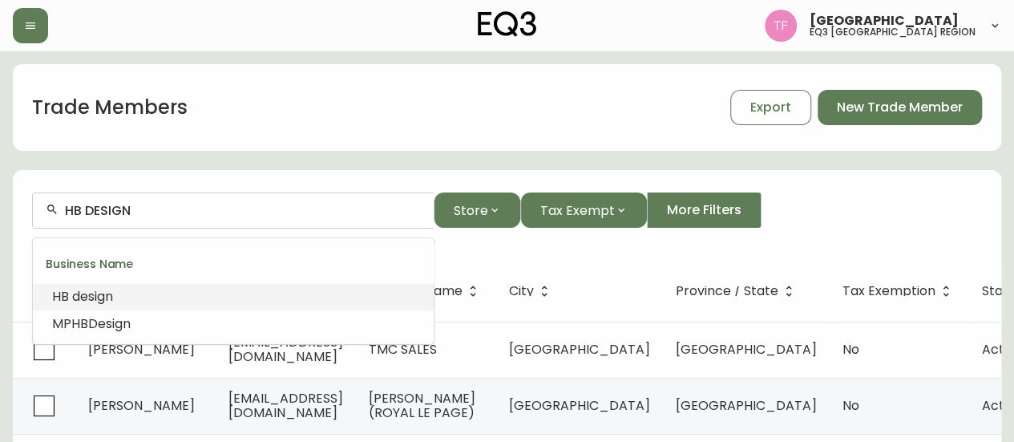
paste input "MOSAIC HOMES"
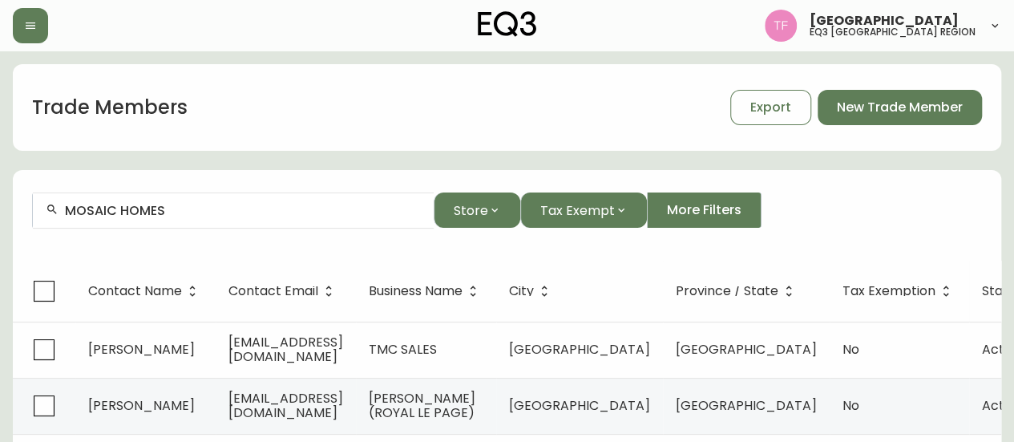
click at [159, 209] on input "MOSAIC HOMES" at bounding box center [243, 210] width 356 height 15
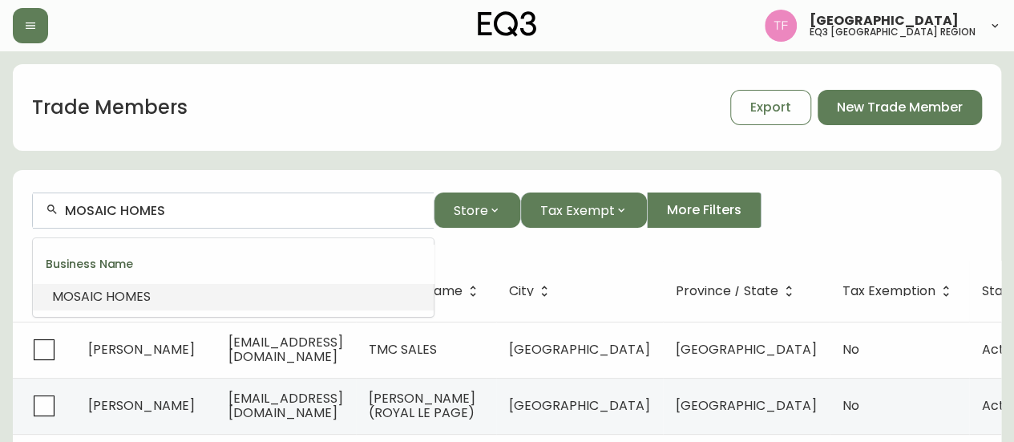
paste input "[PERSON_NAME] PROPERTI"
click at [228, 293] on span "LTD" at bounding box center [239, 296] width 23 height 18
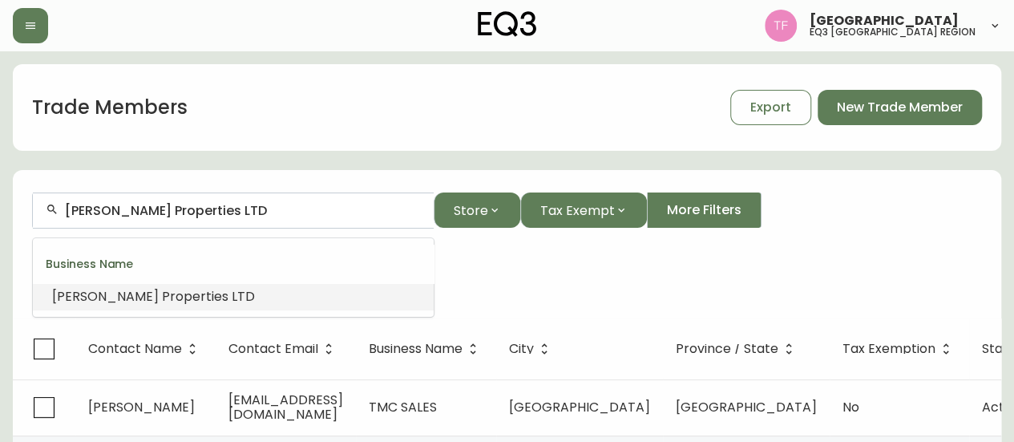
click at [220, 212] on input "[PERSON_NAME] Properties LTD" at bounding box center [243, 210] width 356 height 15
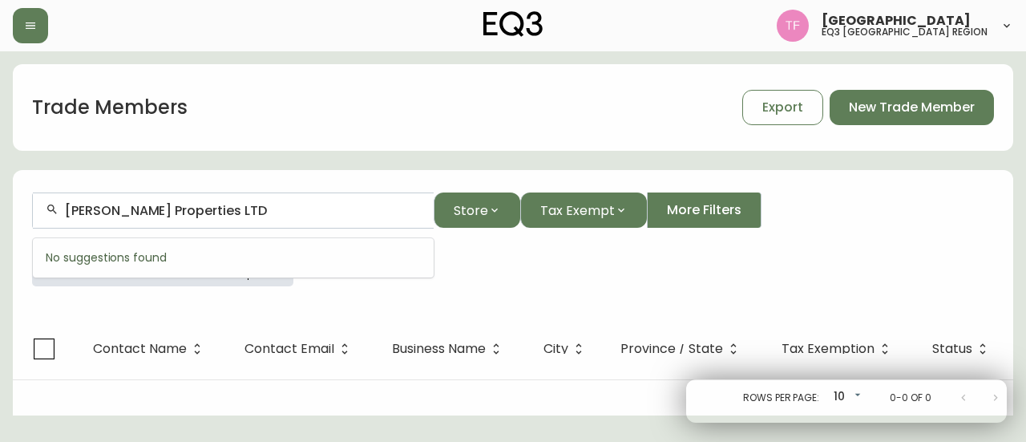
click at [220, 212] on input "[PERSON_NAME] Properties LTD" at bounding box center [243, 210] width 356 height 15
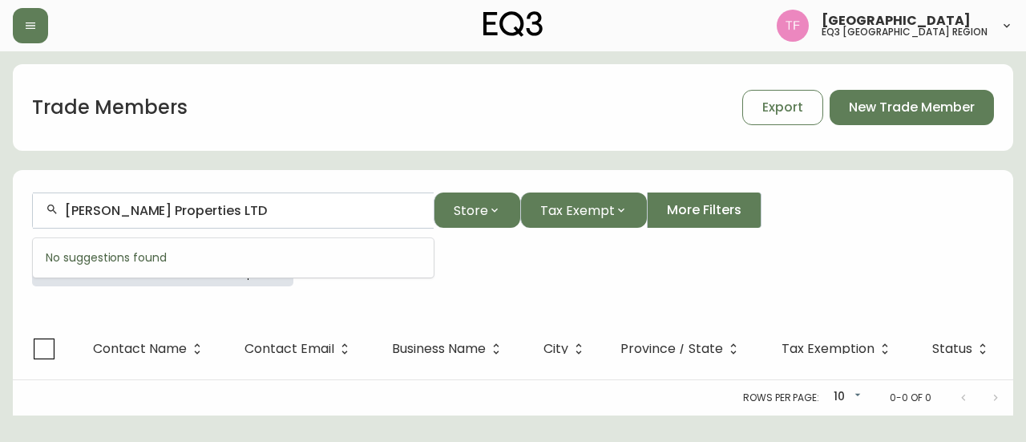
paste input "MAD FISH INC."
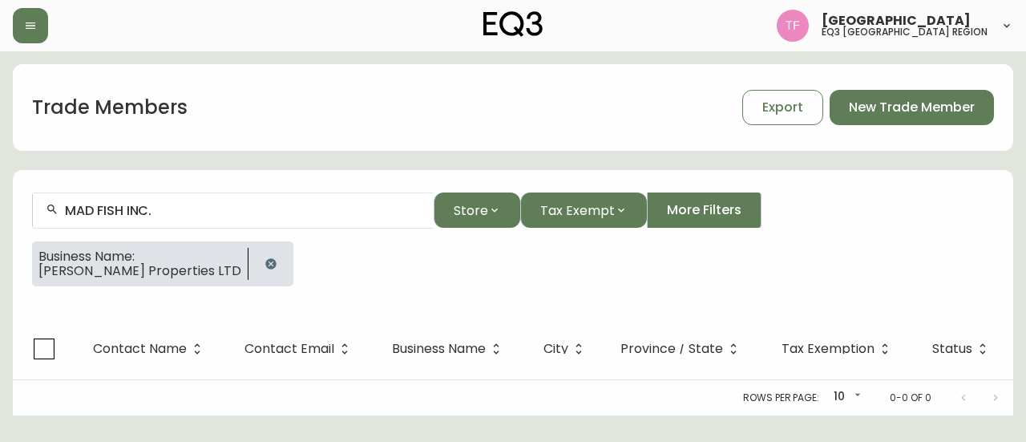
click at [210, 296] on div "Business Name: [PERSON_NAME] Properties LTD" at bounding box center [513, 270] width 962 height 58
click at [248, 266] on div at bounding box center [270, 263] width 45 height 45
click at [264, 260] on icon "button" at bounding box center [270, 263] width 13 height 13
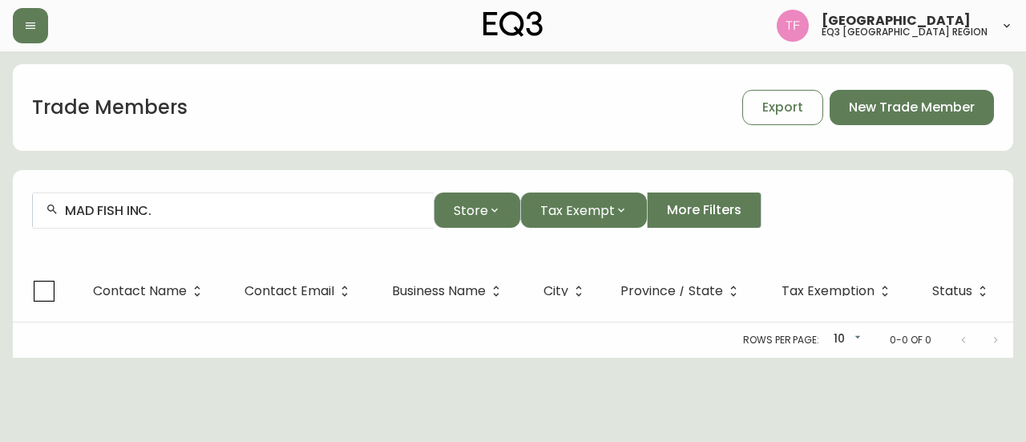
click at [216, 222] on div "MAD FISH INC." at bounding box center [233, 210] width 401 height 36
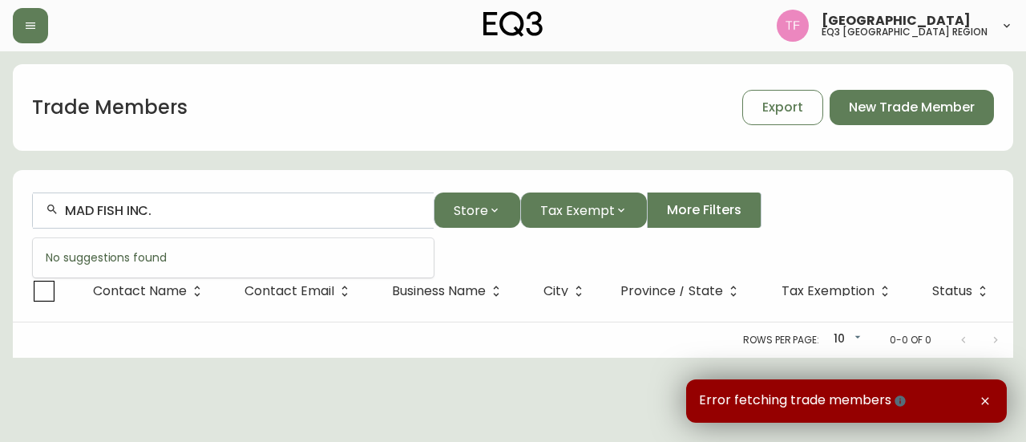
click at [237, 211] on input "MAD FISH INC." at bounding box center [243, 210] width 356 height 15
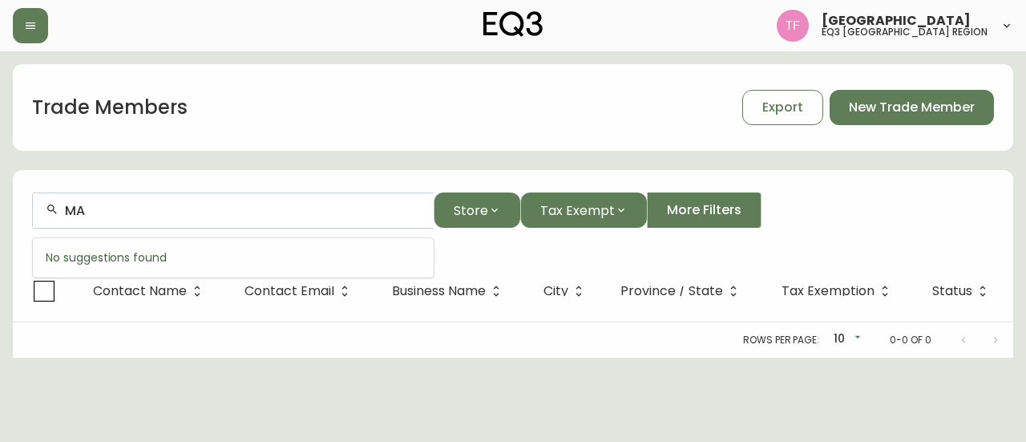
type input "M"
click at [183, 214] on input "FISH INC" at bounding box center [243, 210] width 356 height 15
paste input "[PERSON_NAME][GEOGRAPHIC_DATA]"
click at [192, 209] on input "[PERSON_NAME]" at bounding box center [243, 210] width 356 height 15
paste input "[PERSON_NAME] PREC"
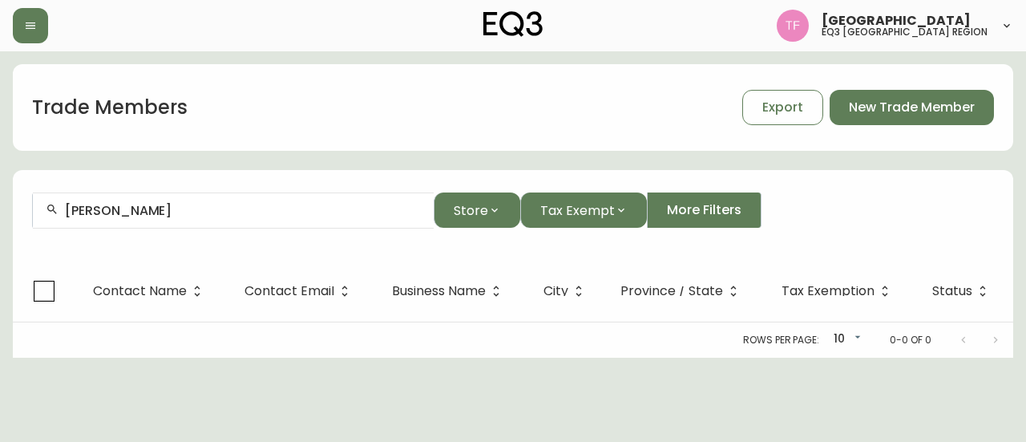
click at [161, 214] on input "[PERSON_NAME]" at bounding box center [243, 210] width 356 height 15
paste input "STAGED BY DEUXIGNERS"
type input "STAGED BY DEUX"
click at [276, 339] on div "Rows per page: 10 10 0-0 of 0" at bounding box center [513, 339] width 1000 height 35
click at [247, 211] on input "STAGED BY DEUX" at bounding box center [243, 210] width 356 height 15
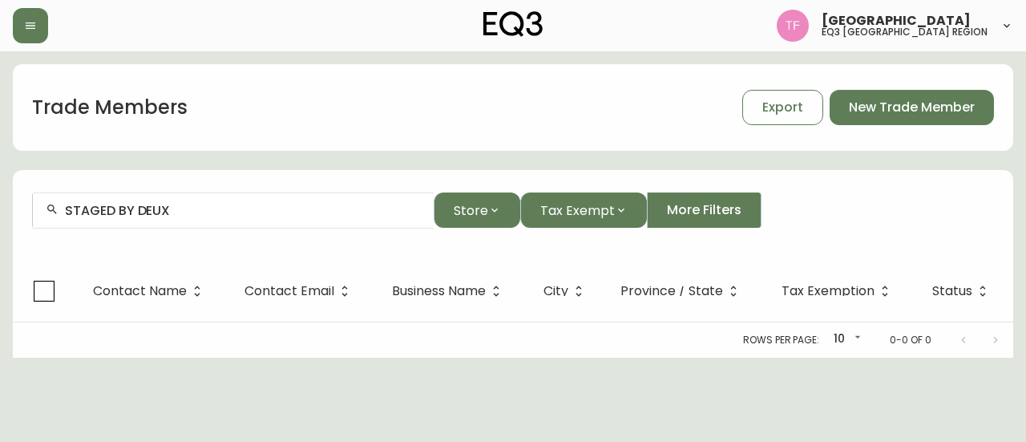
click at [103, 106] on h1 "Trade Members" at bounding box center [109, 107] width 155 height 27
click at [27, 19] on icon "button" at bounding box center [30, 25] width 13 height 13
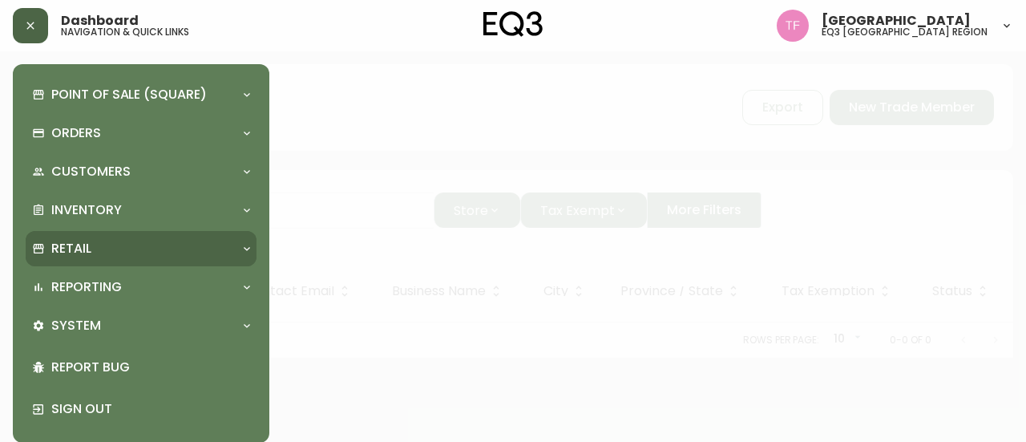
click at [135, 256] on div "Retail" at bounding box center [133, 249] width 202 height 18
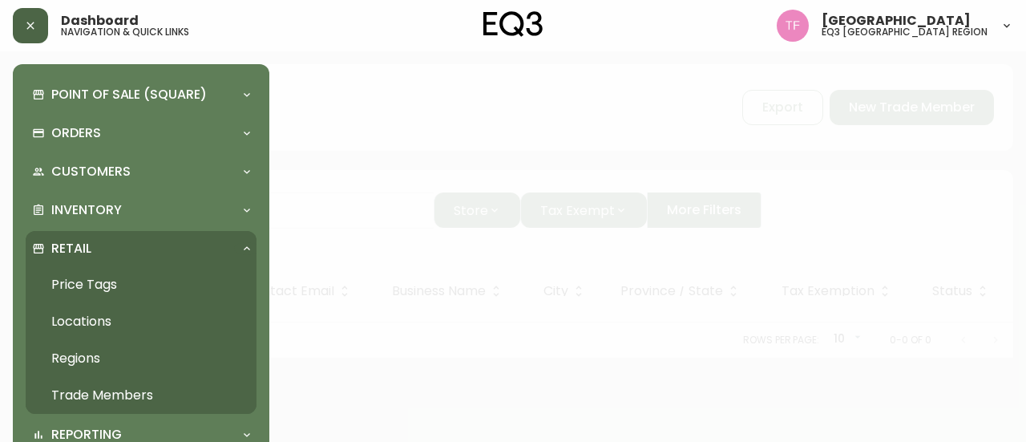
click at [112, 385] on link "Trade Members" at bounding box center [141, 395] width 231 height 37
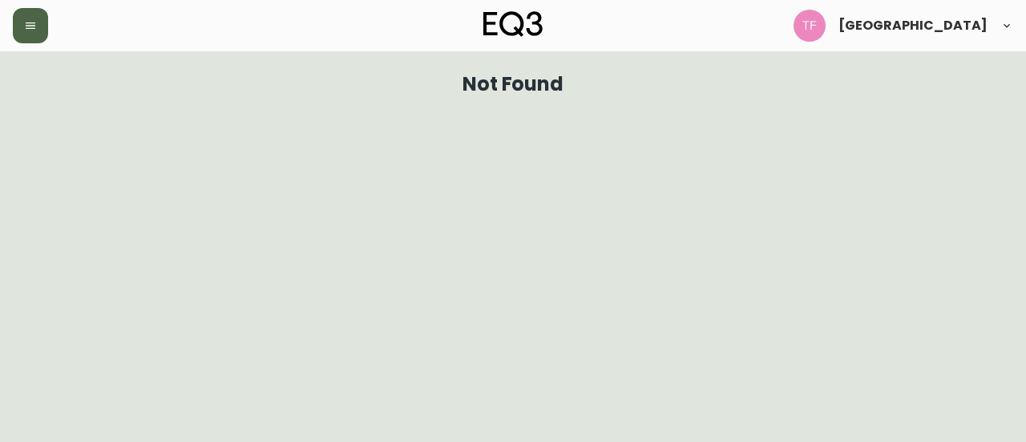
click at [33, 40] on button "button" at bounding box center [30, 25] width 35 height 35
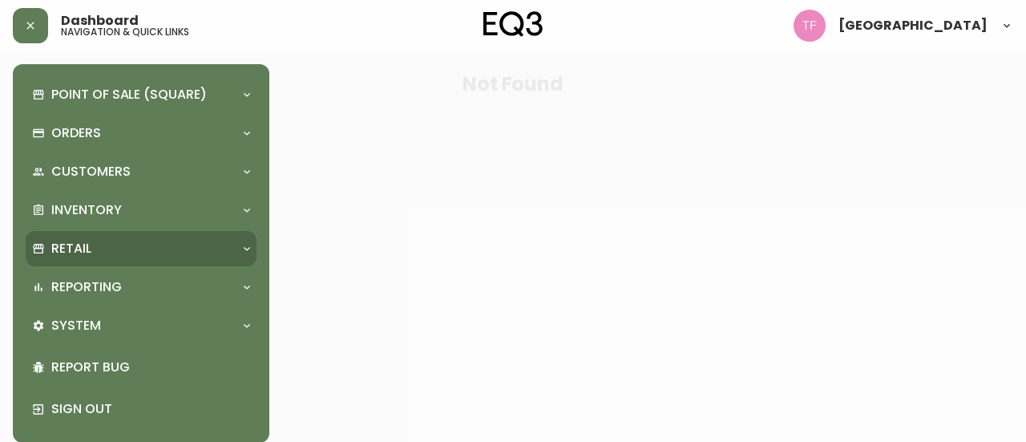
click at [107, 242] on div "Retail" at bounding box center [133, 249] width 202 height 18
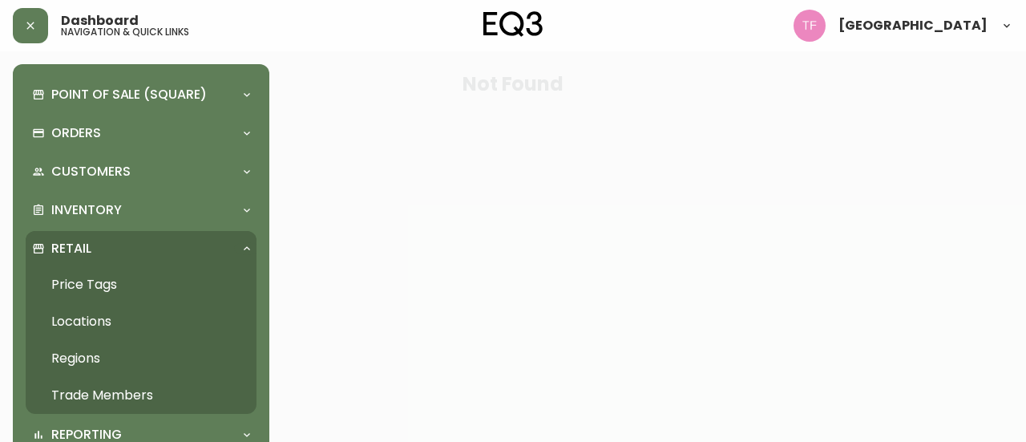
click at [102, 389] on link "Trade Members" at bounding box center [141, 395] width 231 height 37
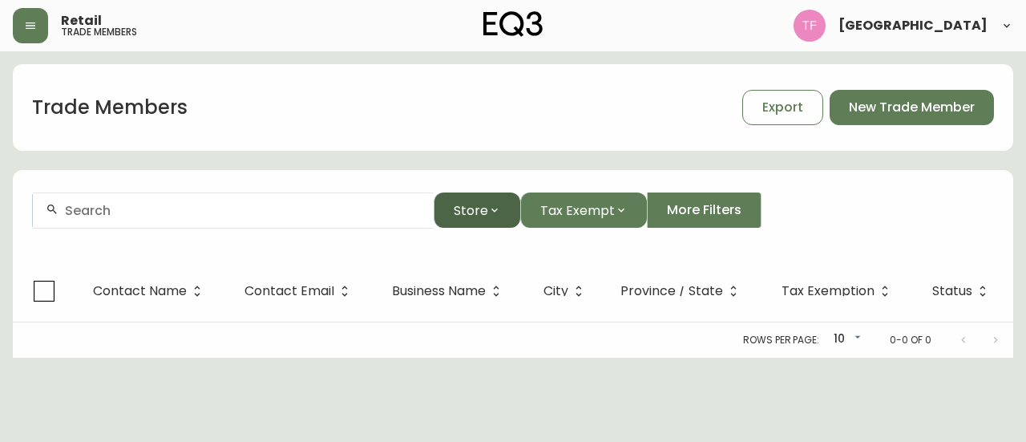
click at [486, 223] on button "Store" at bounding box center [477, 209] width 87 height 35
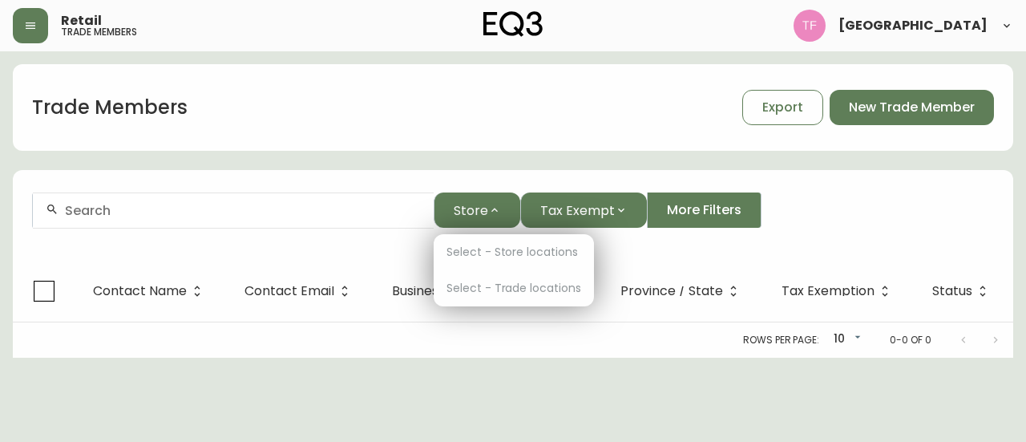
click at [511, 252] on ul "Select - Store locations Select - Trade locations" at bounding box center [514, 270] width 160 height 72
click at [858, 251] on div at bounding box center [513, 221] width 1026 height 442
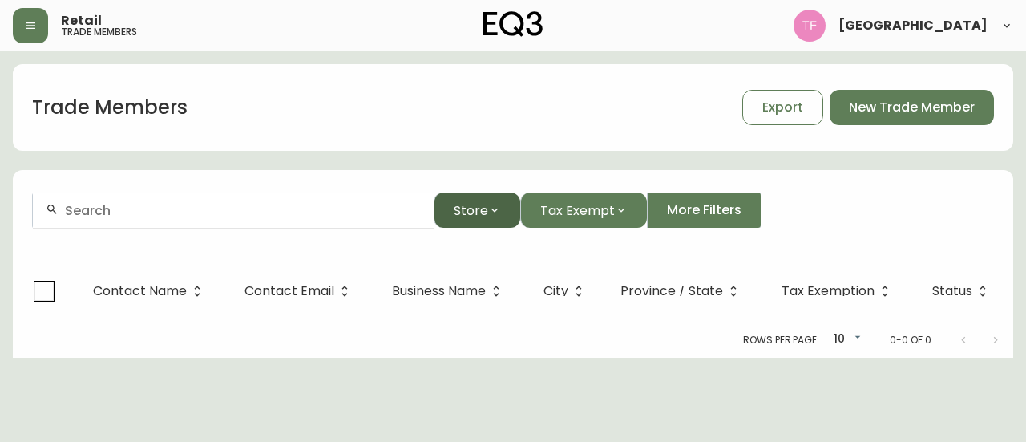
click at [492, 210] on icon "button" at bounding box center [494, 210] width 13 height 13
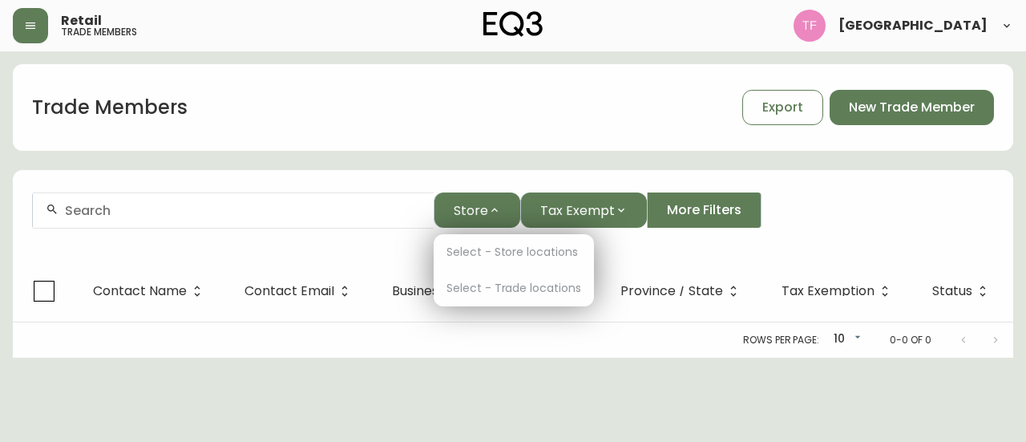
click at [514, 247] on ul "Select - Store locations Select - Trade locations" at bounding box center [514, 270] width 160 height 72
click at [890, 254] on div at bounding box center [513, 221] width 1026 height 442
